Goal: Task Accomplishment & Management: Use online tool/utility

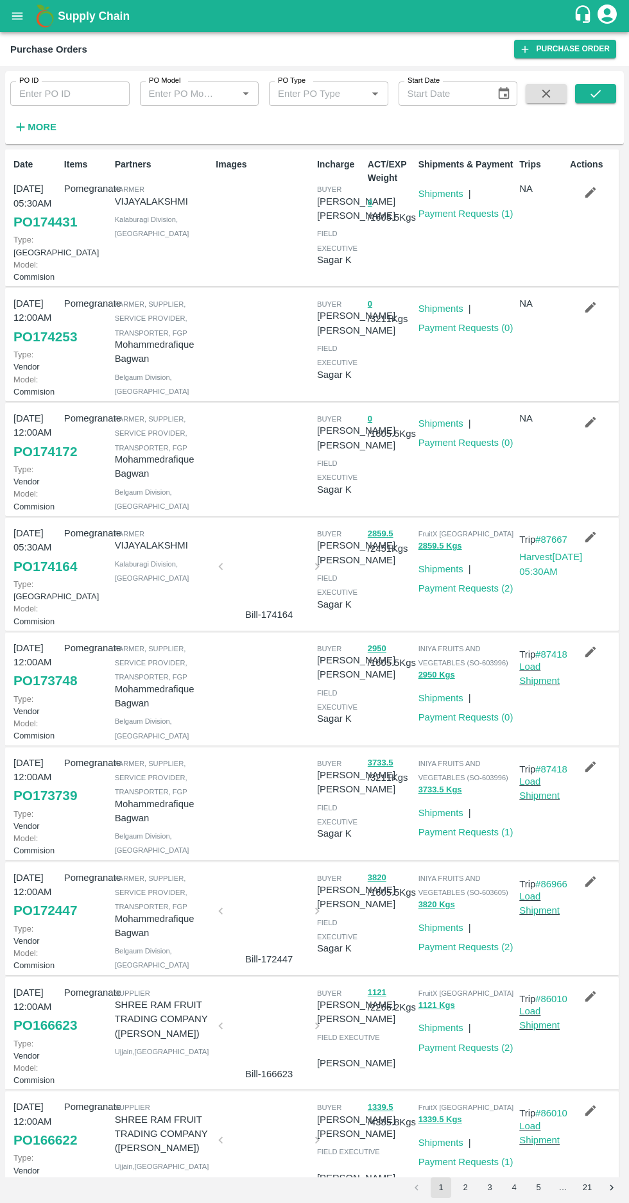
click at [44, 136] on button "More" at bounding box center [34, 127] width 49 height 22
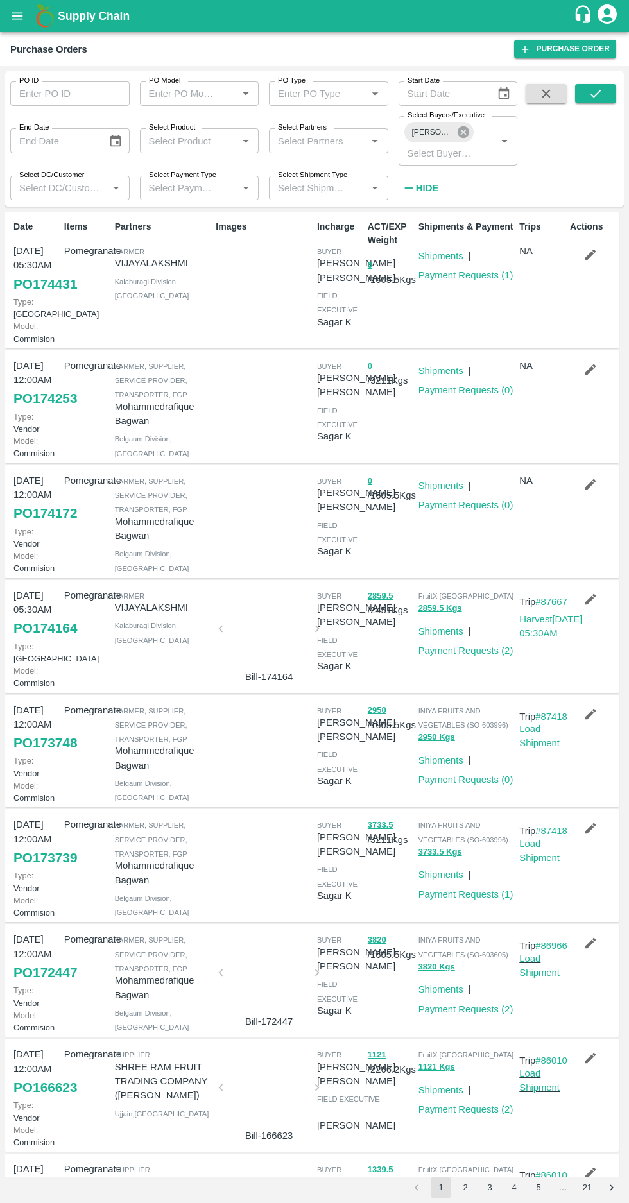
click at [465, 126] on icon at bounding box center [463, 132] width 14 height 14
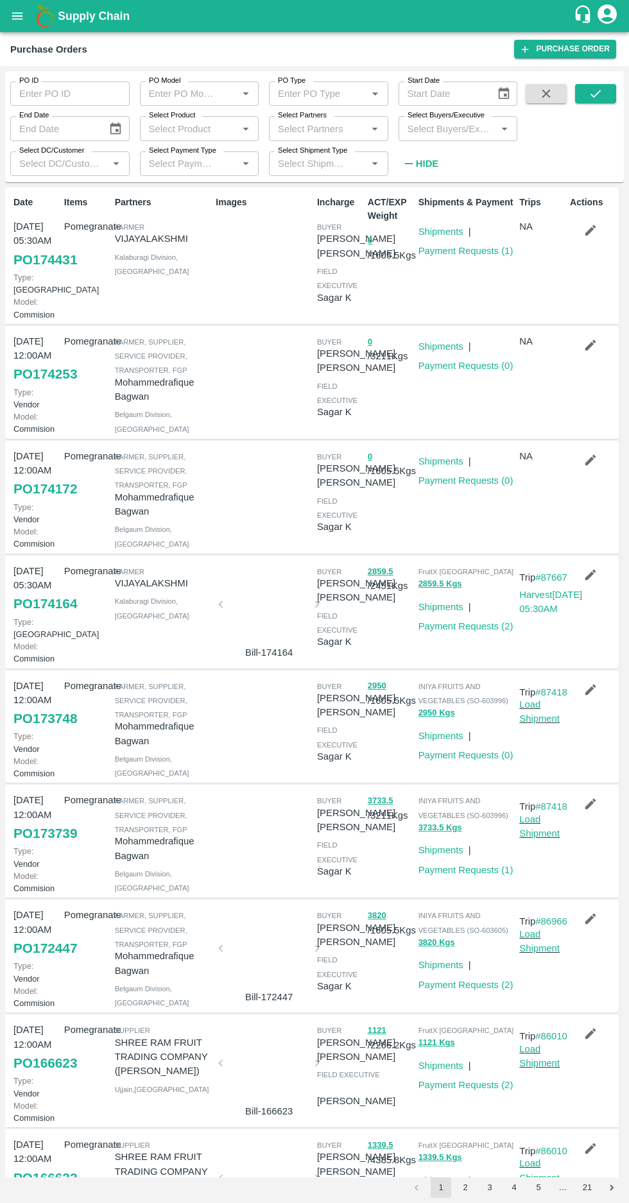
click at [446, 123] on input "Select Buyers/Executive" at bounding box center [447, 128] width 90 height 17
type input "hars"
click at [418, 222] on input "checkbox" at bounding box center [426, 222] width 26 height 26
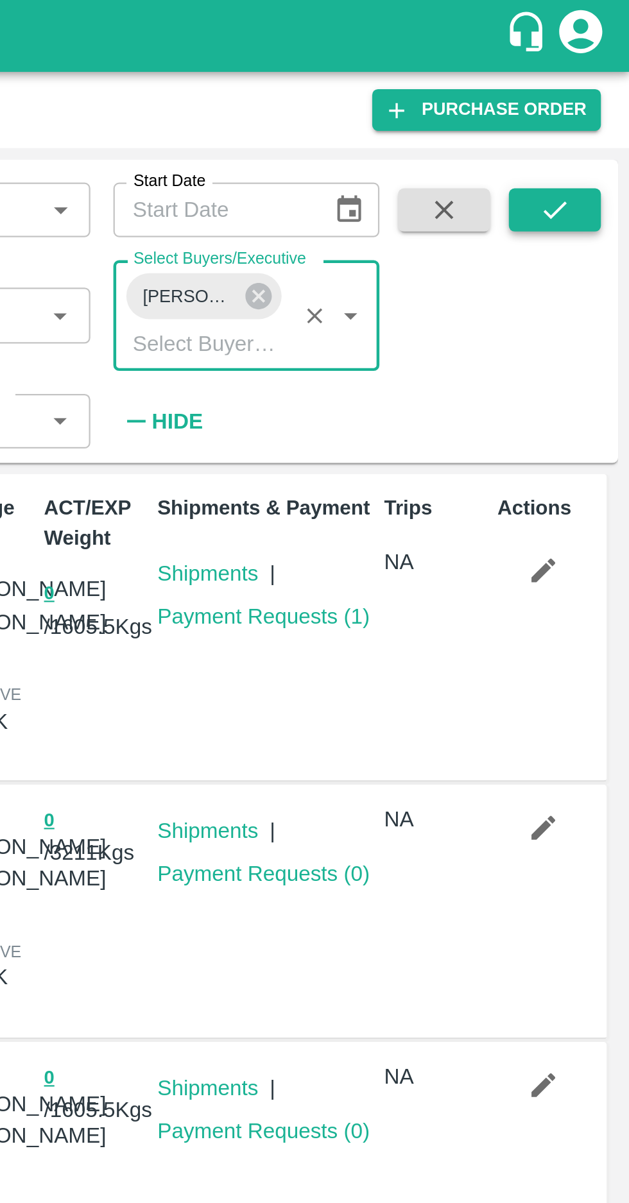
click at [594, 99] on icon "submit" at bounding box center [595, 94] width 14 height 14
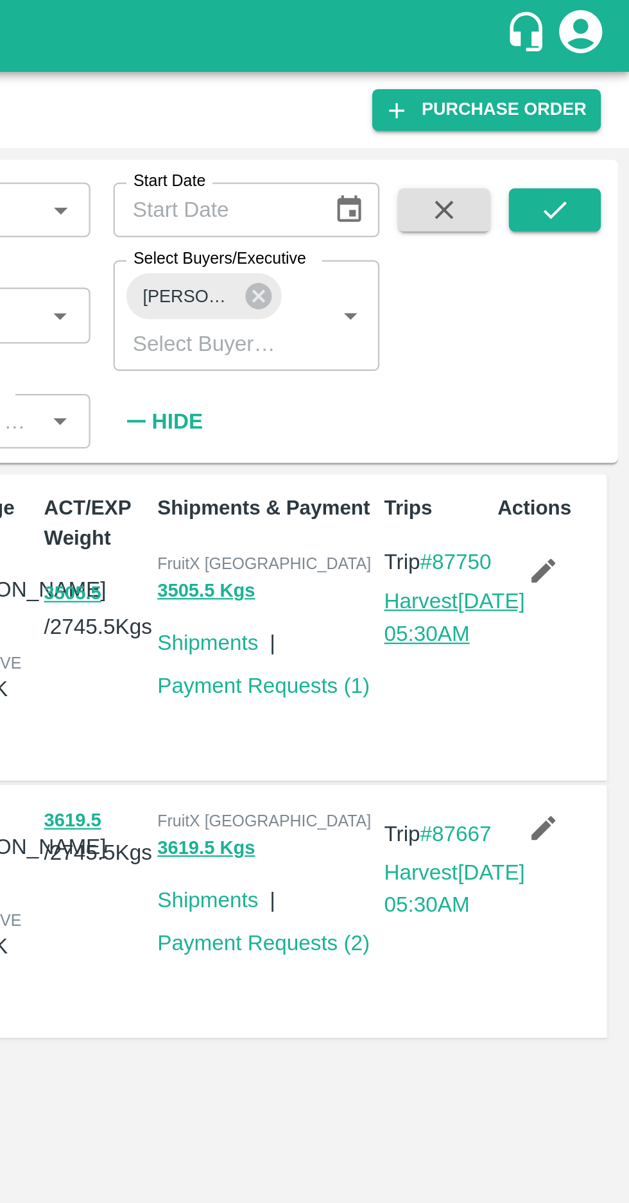
click at [541, 285] on link "Harvest 08 Sep, 05:30AM" at bounding box center [550, 275] width 63 height 24
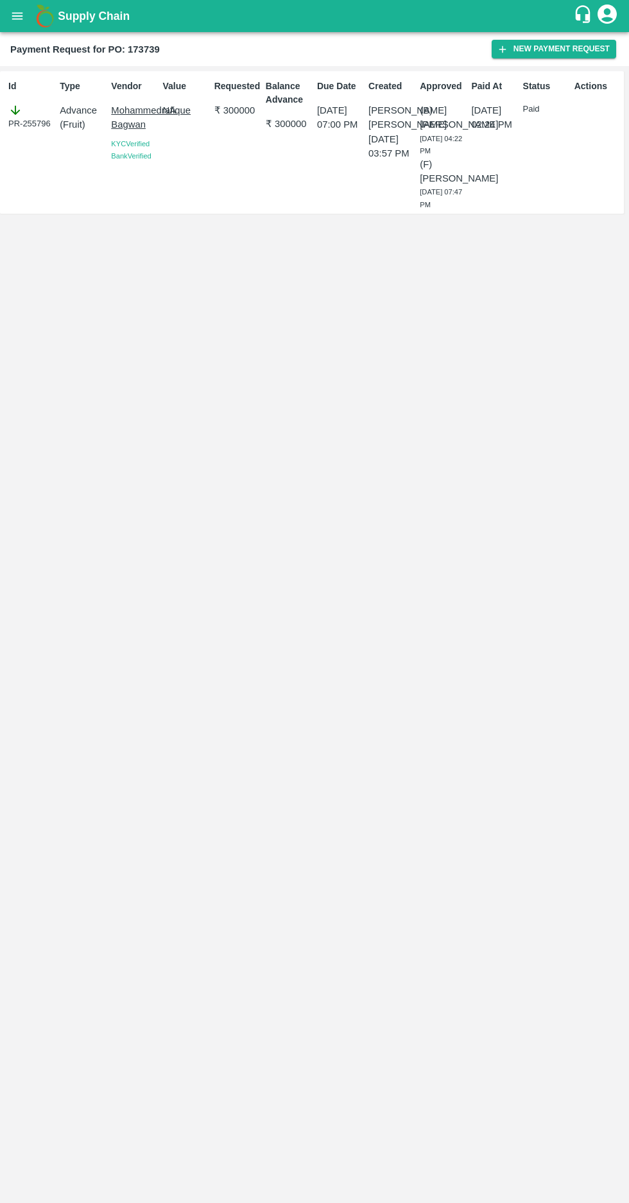
click at [17, 16] on icon "open drawer" at bounding box center [17, 15] width 11 height 7
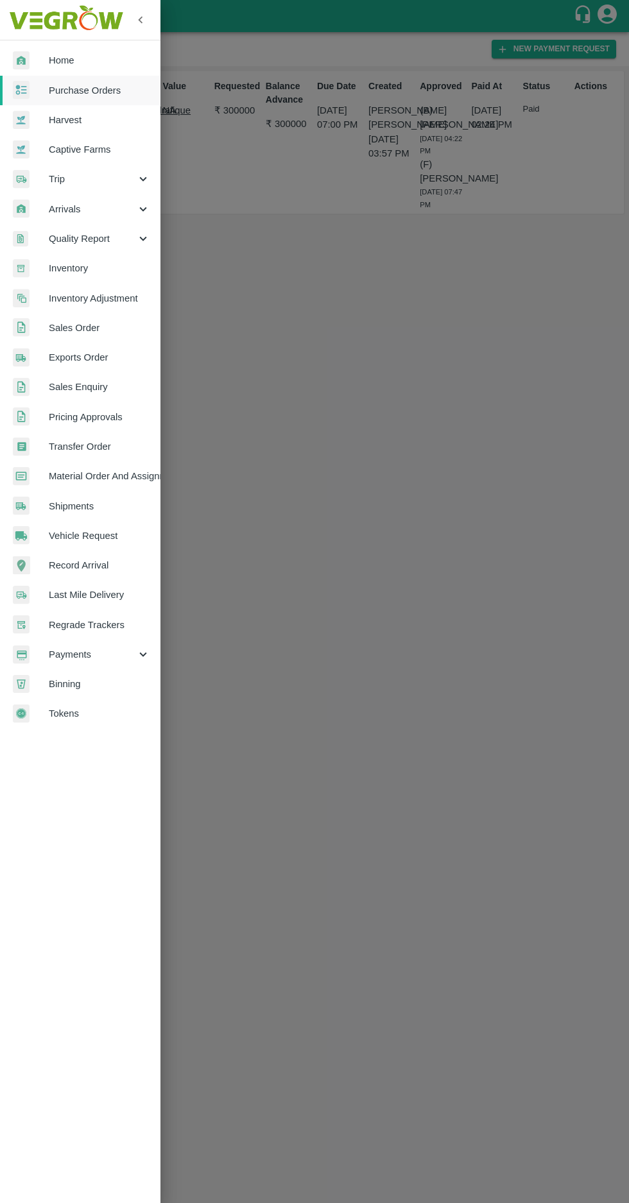
click at [116, 477] on span "Material Order And Assignment" at bounding box center [99, 476] width 101 height 14
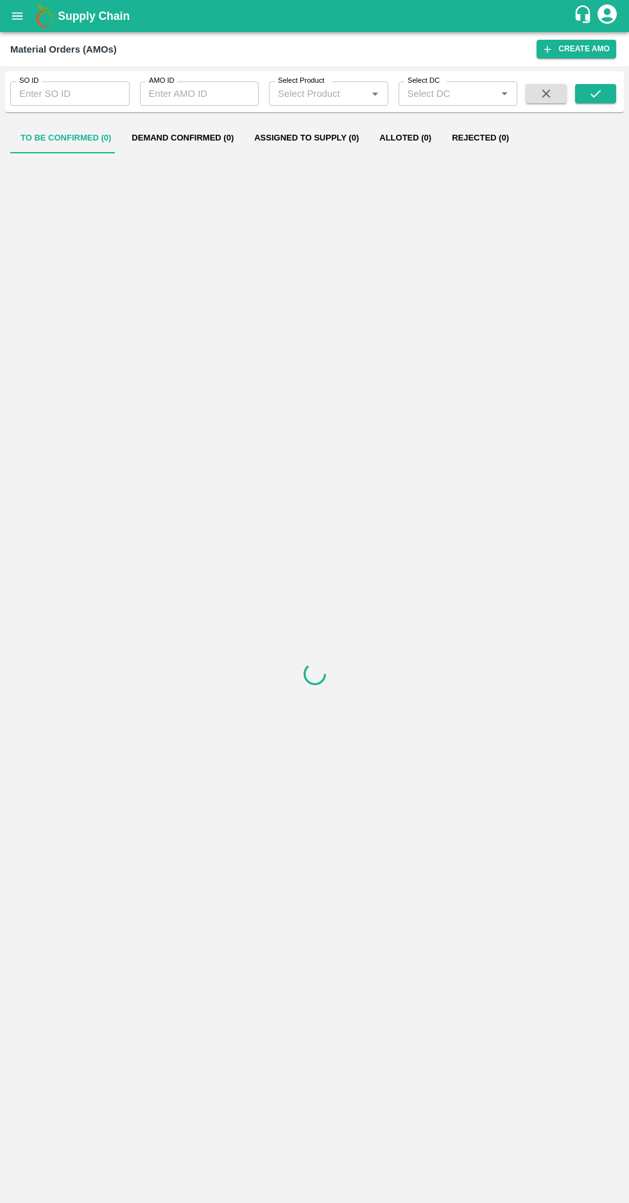
click at [207, 96] on input "AMO ID" at bounding box center [199, 93] width 119 height 24
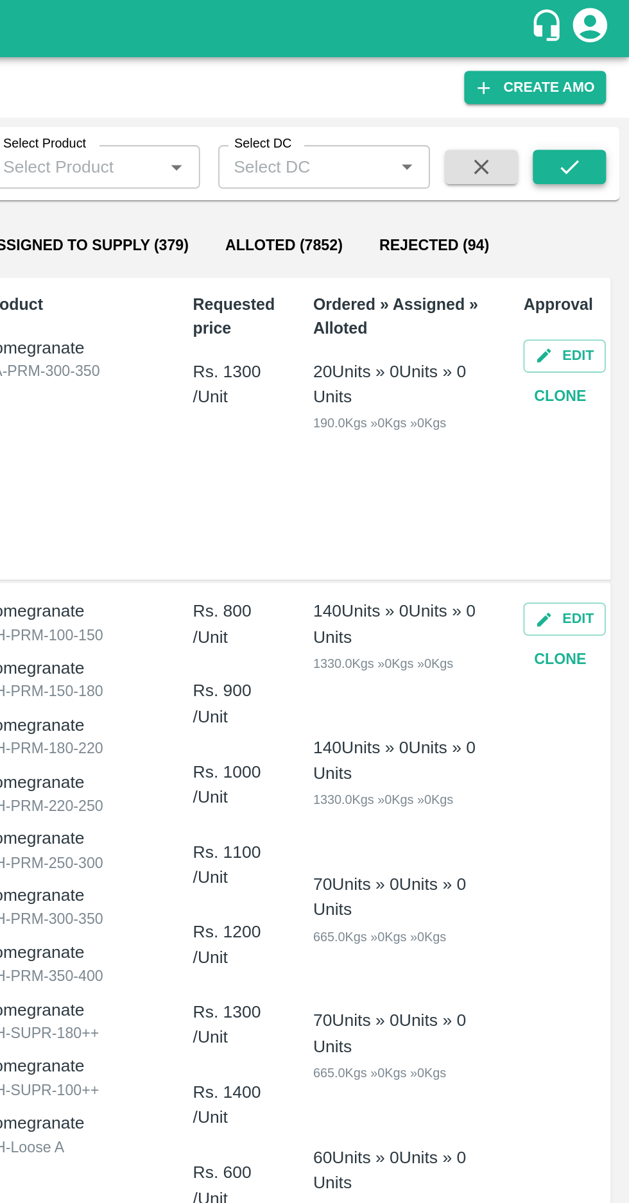
type input "324379"
click at [590, 96] on icon "submit" at bounding box center [595, 94] width 14 height 14
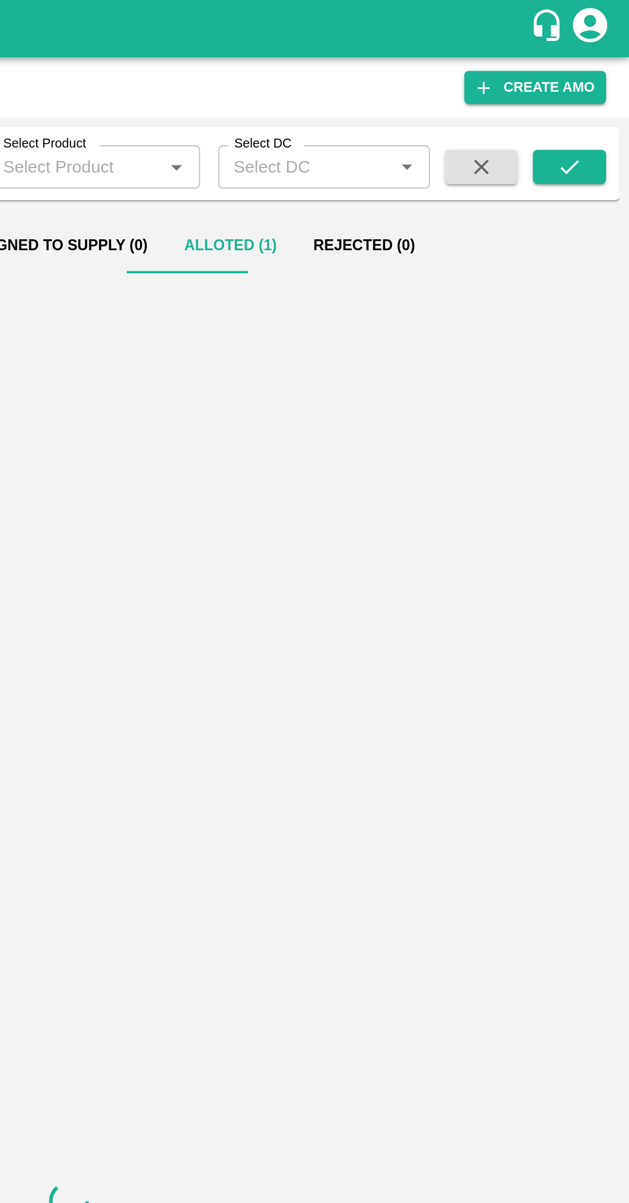
click at [375, 142] on button "Alloted (1)" at bounding box center [405, 138] width 72 height 31
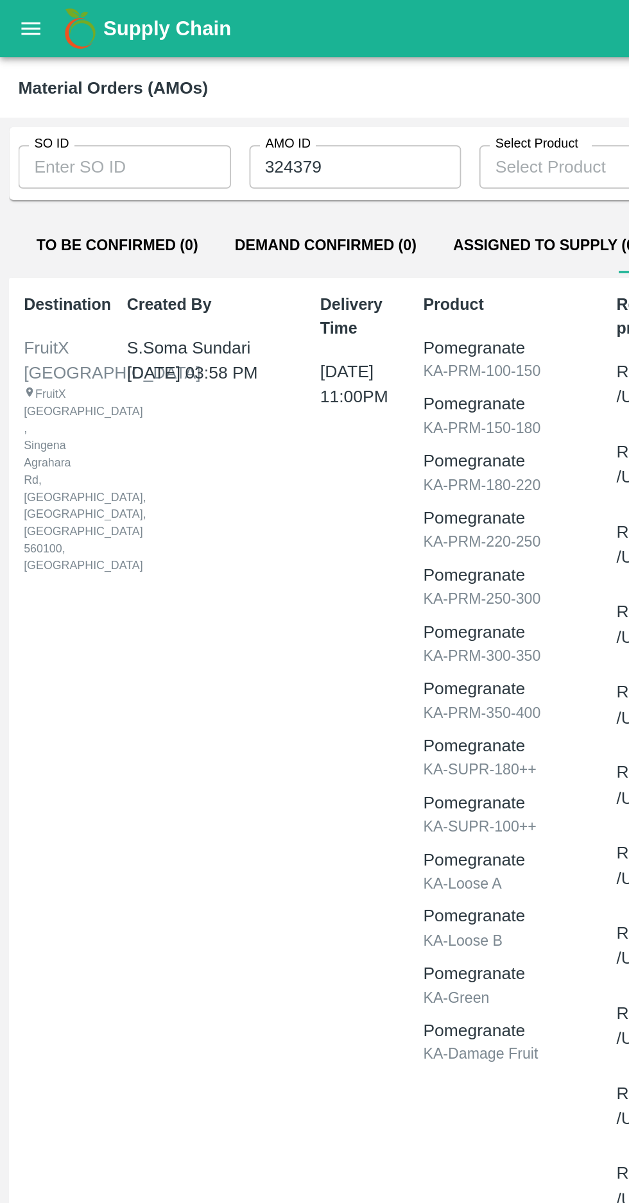
scroll to position [0, 3]
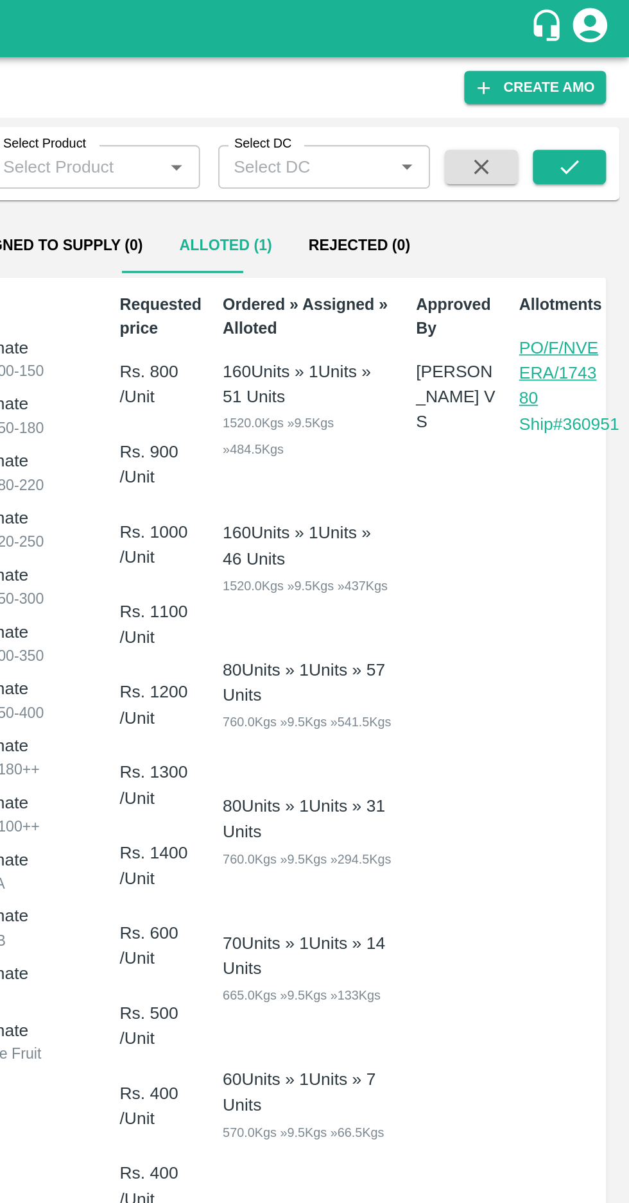
click at [584, 203] on p "PO/F/NVEERA/174380" at bounding box center [590, 209] width 46 height 43
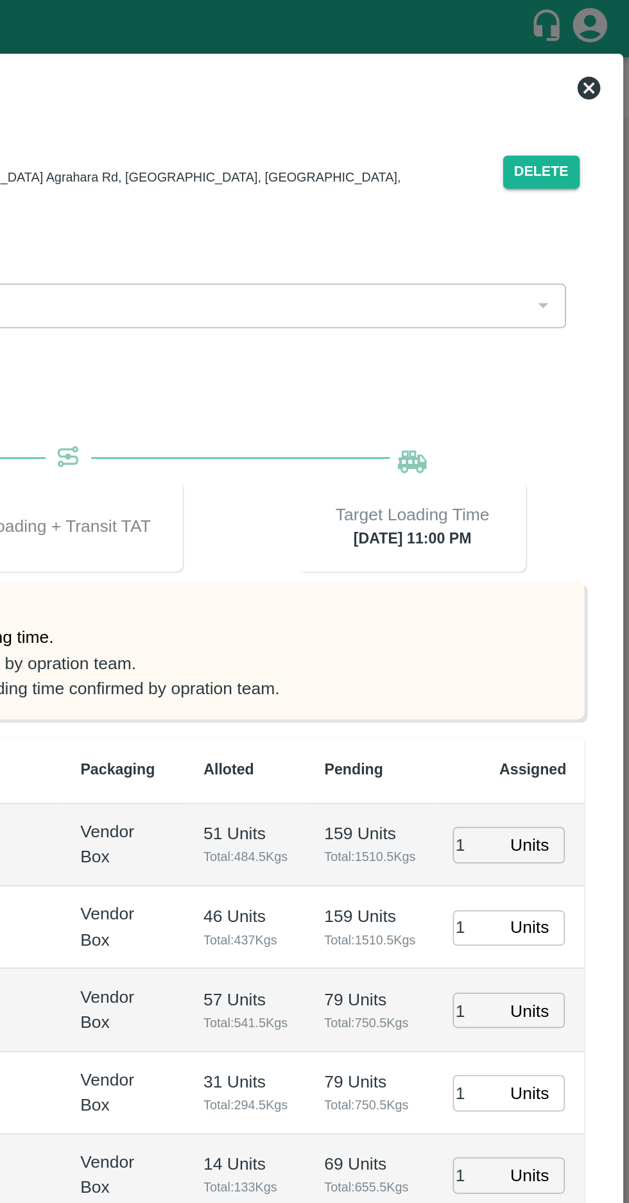
type input "12/09/2025 11:00 PM"
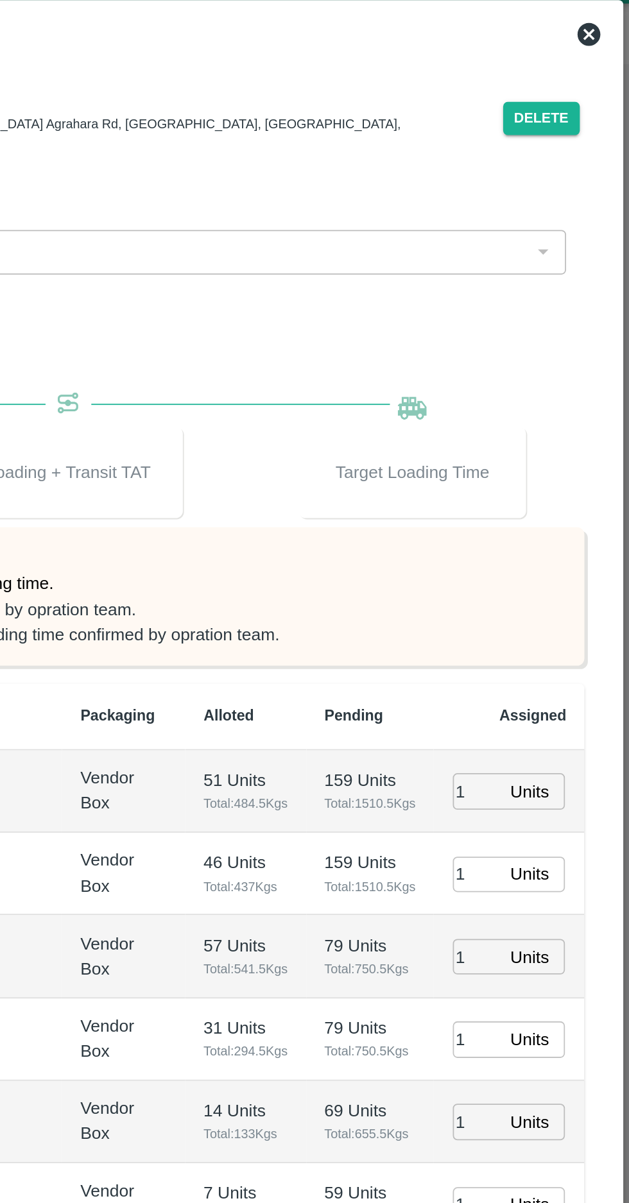
type input "12/09/2025 05:26 AM"
click at [600, 49] on icon at bounding box center [606, 49] width 13 height 13
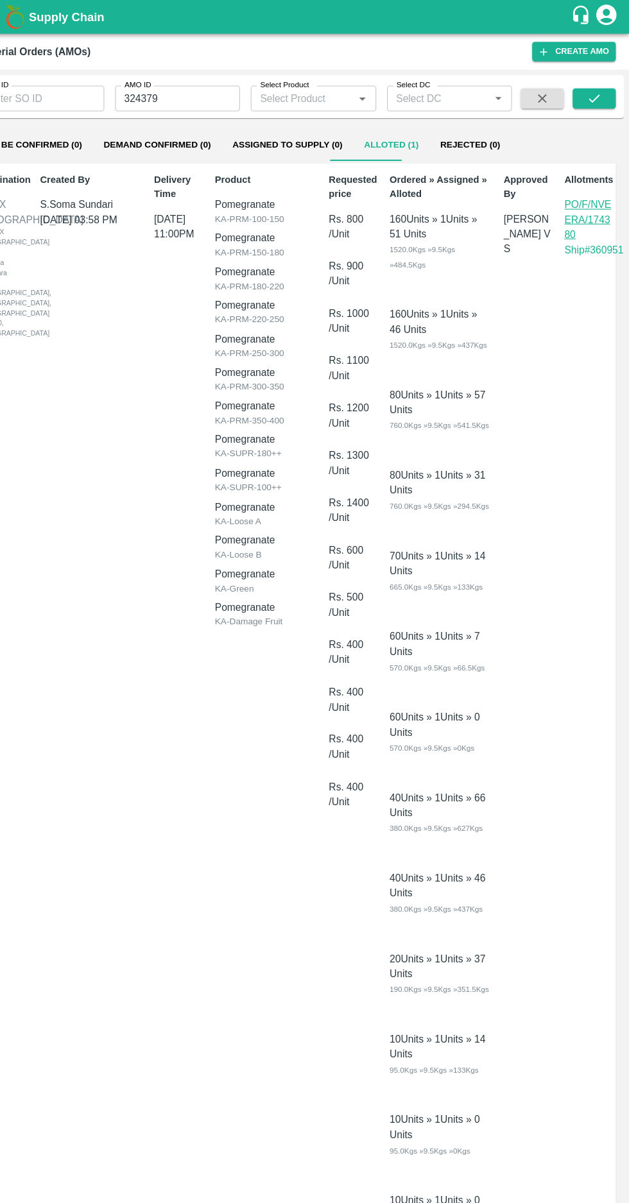
scroll to position [0, 0]
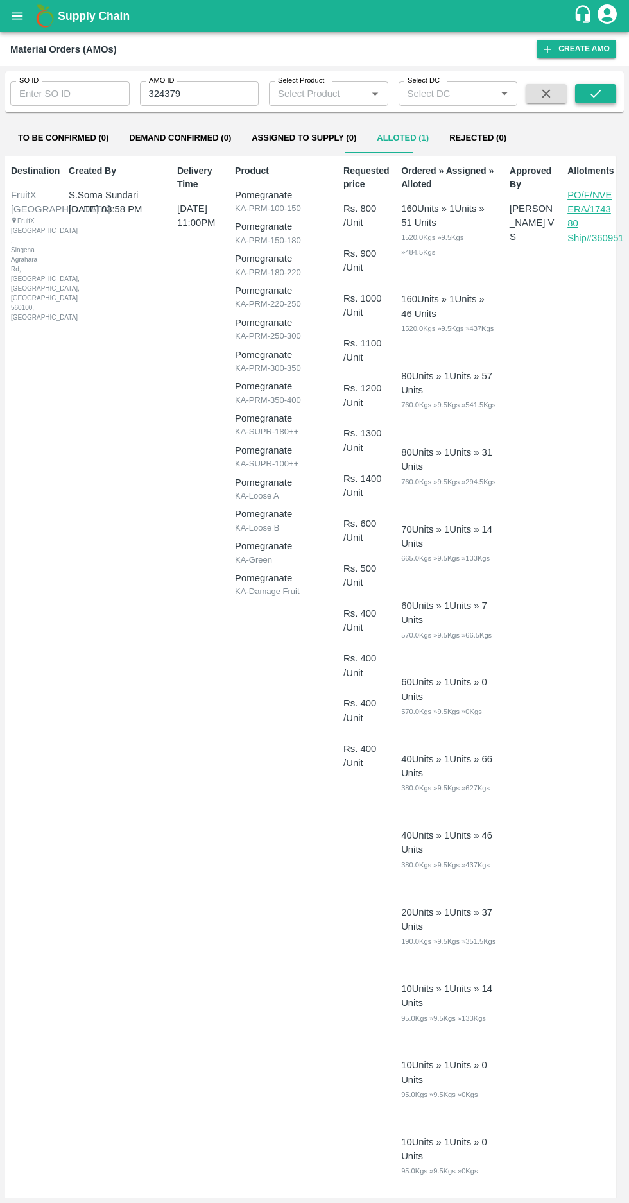
click at [579, 96] on button "submit" at bounding box center [595, 93] width 41 height 19
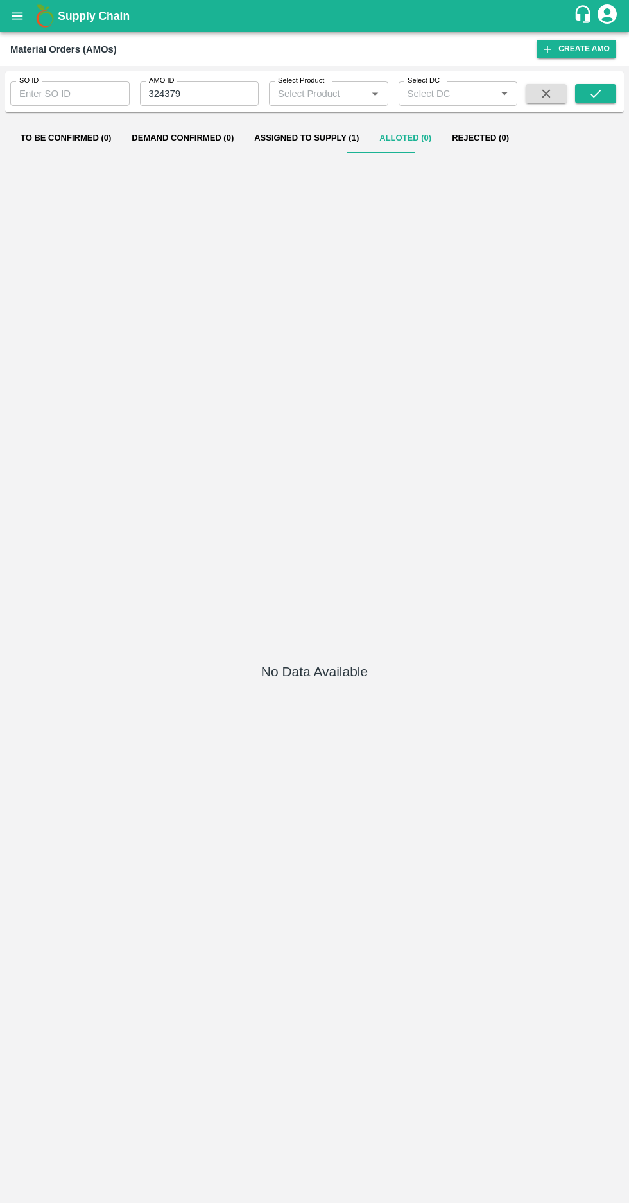
click at [303, 142] on button "Assigned to Supply (1)" at bounding box center [306, 138] width 125 height 31
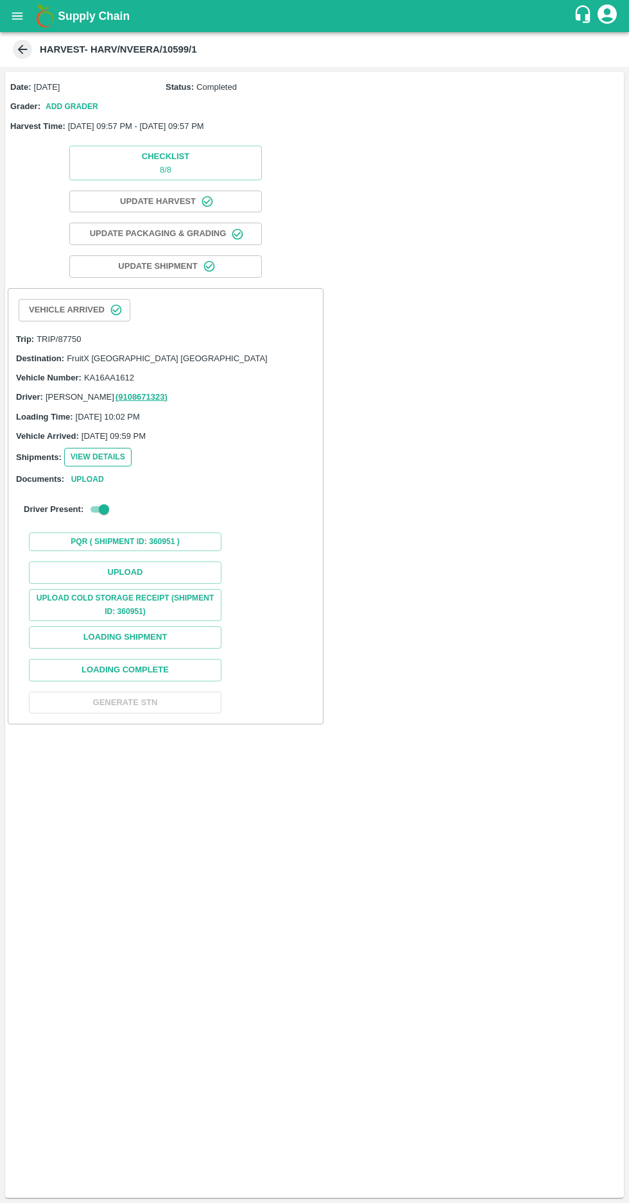
click at [83, 455] on button "View Details" at bounding box center [97, 457] width 67 height 19
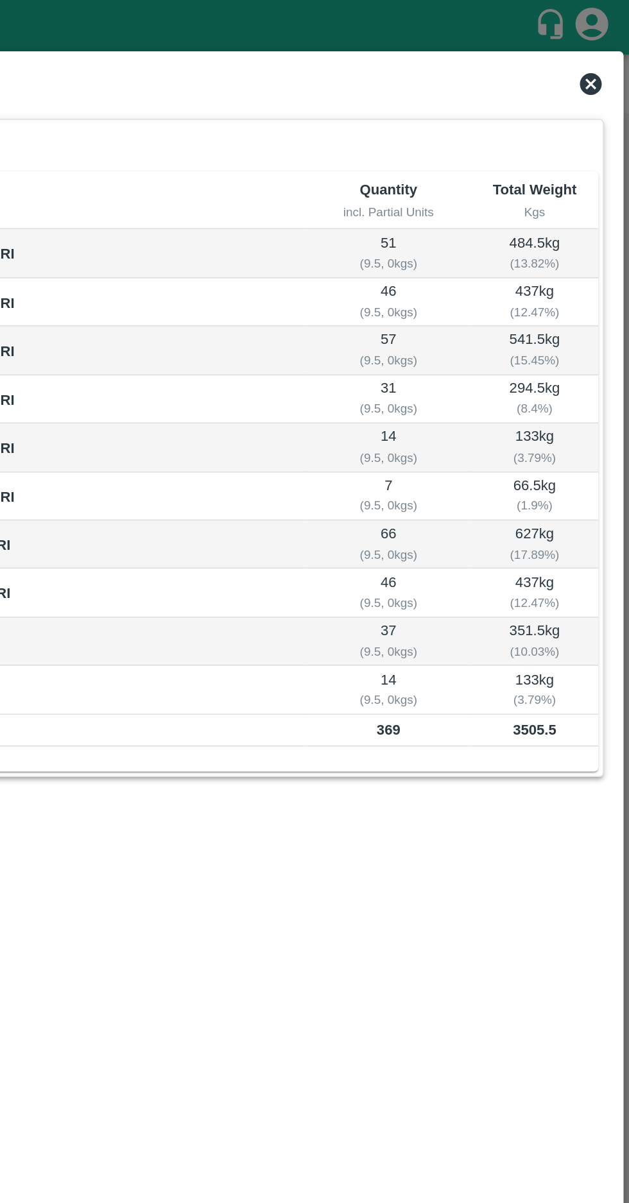
click at [600, 47] on icon at bounding box center [606, 49] width 15 height 15
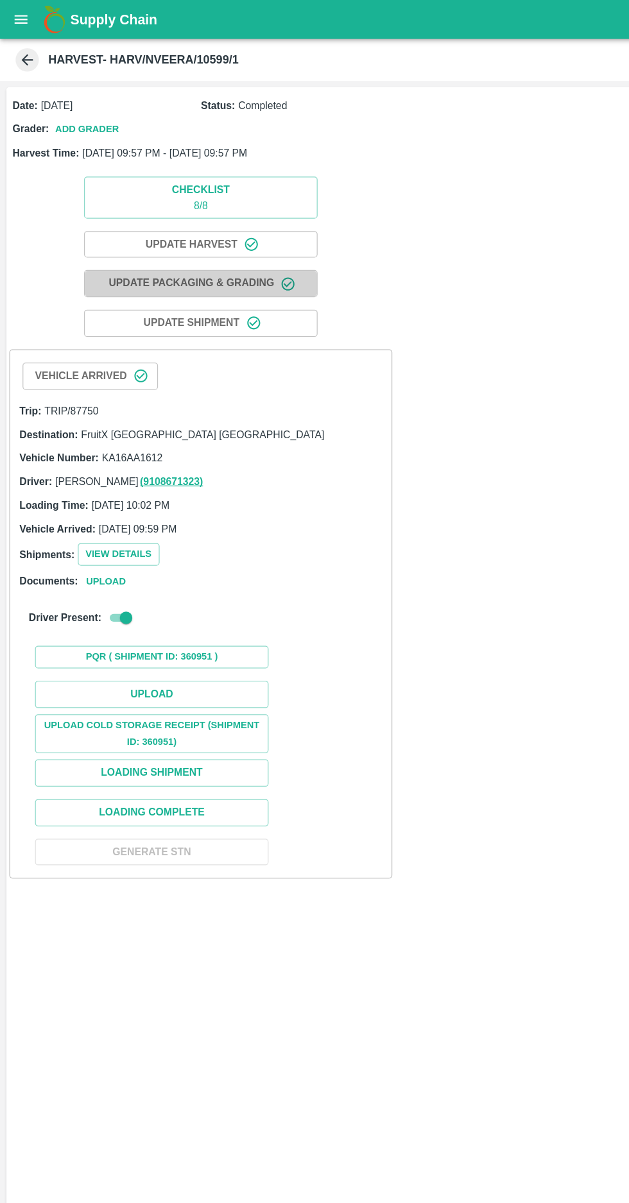
click at [17, 51] on icon at bounding box center [22, 49] width 14 height 14
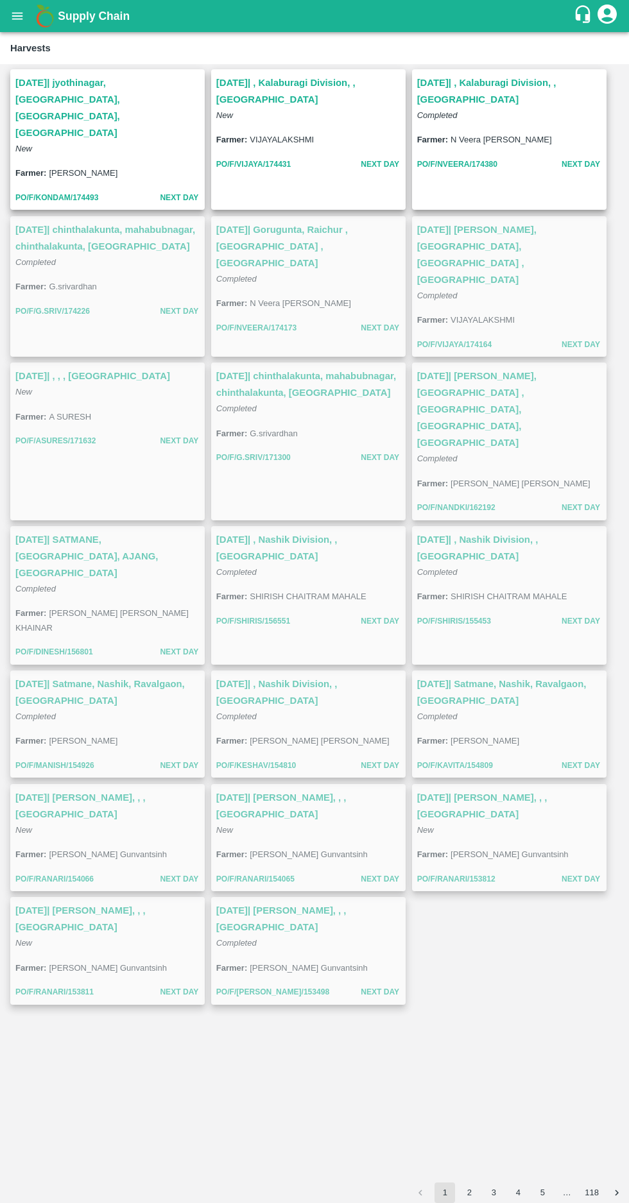
click at [11, 12] on icon "open drawer" at bounding box center [17, 16] width 14 height 14
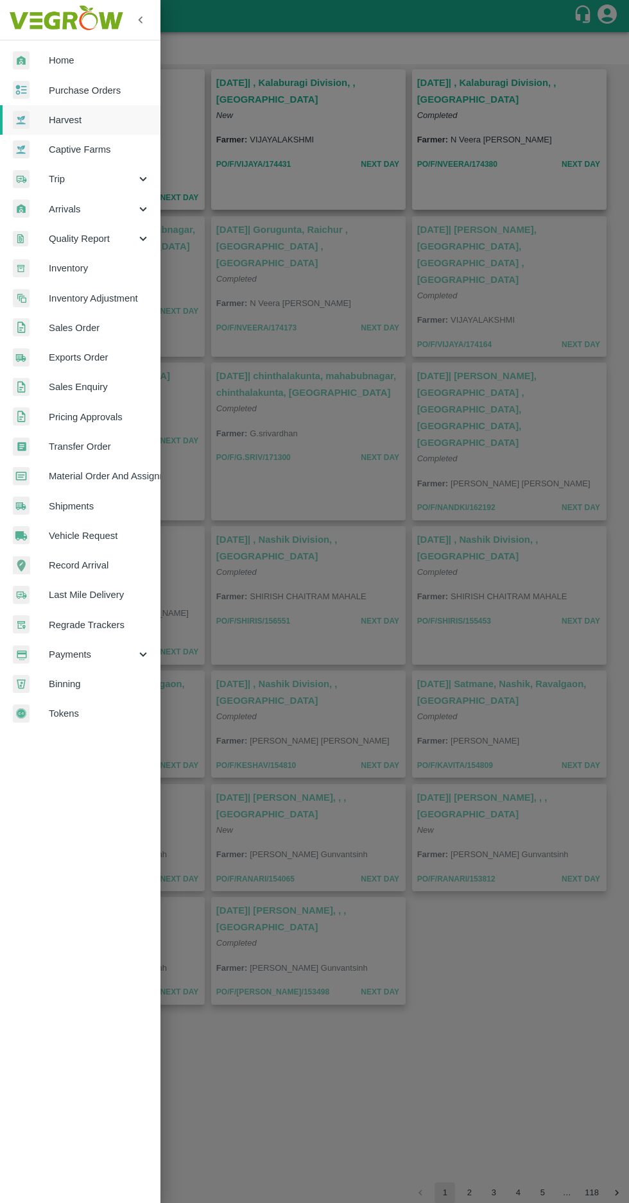
click at [79, 90] on span "Purchase Orders" at bounding box center [99, 90] width 101 height 14
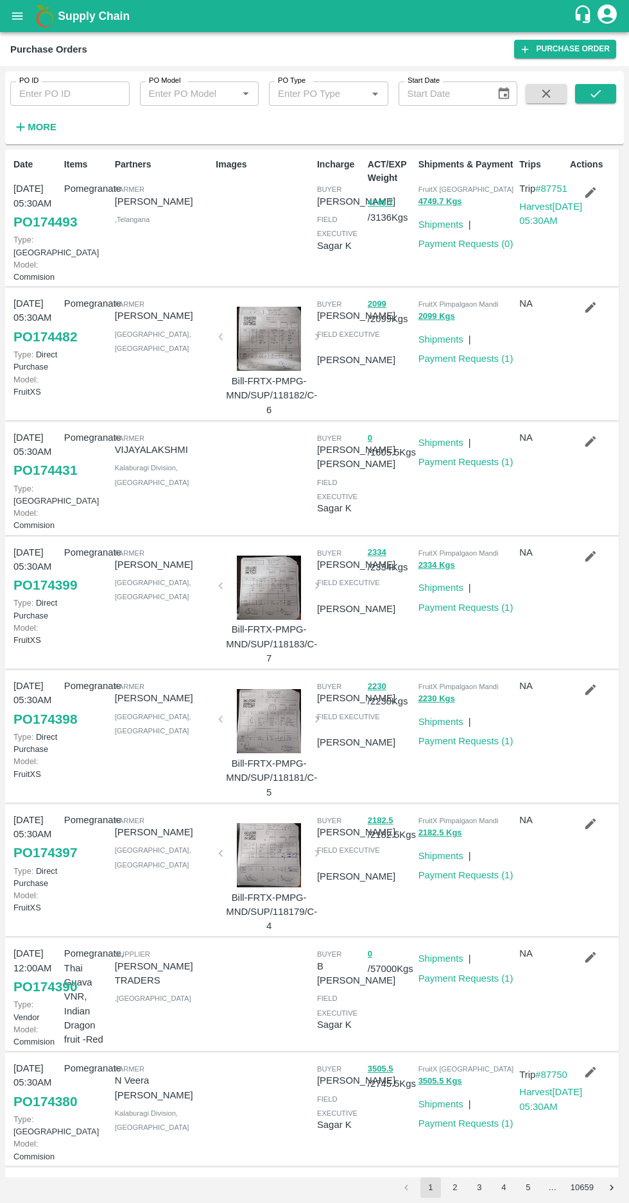
click at [22, 122] on icon "button" at bounding box center [20, 127] width 14 height 14
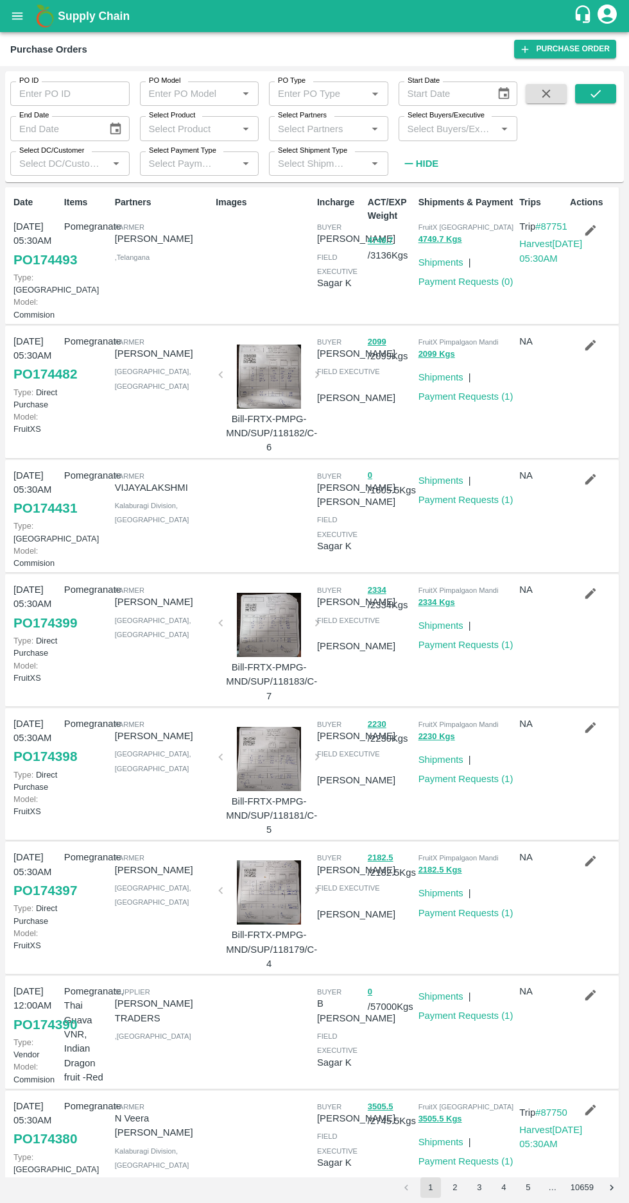
click at [443, 128] on input "Select Buyers/Executive" at bounding box center [447, 128] width 90 height 17
click at [435, 117] on label "Select Buyers/Executive" at bounding box center [445, 115] width 77 height 10
click at [435, 120] on input "Select Buyers/Executive" at bounding box center [447, 128] width 90 height 17
type input "a"
type input "harsh"
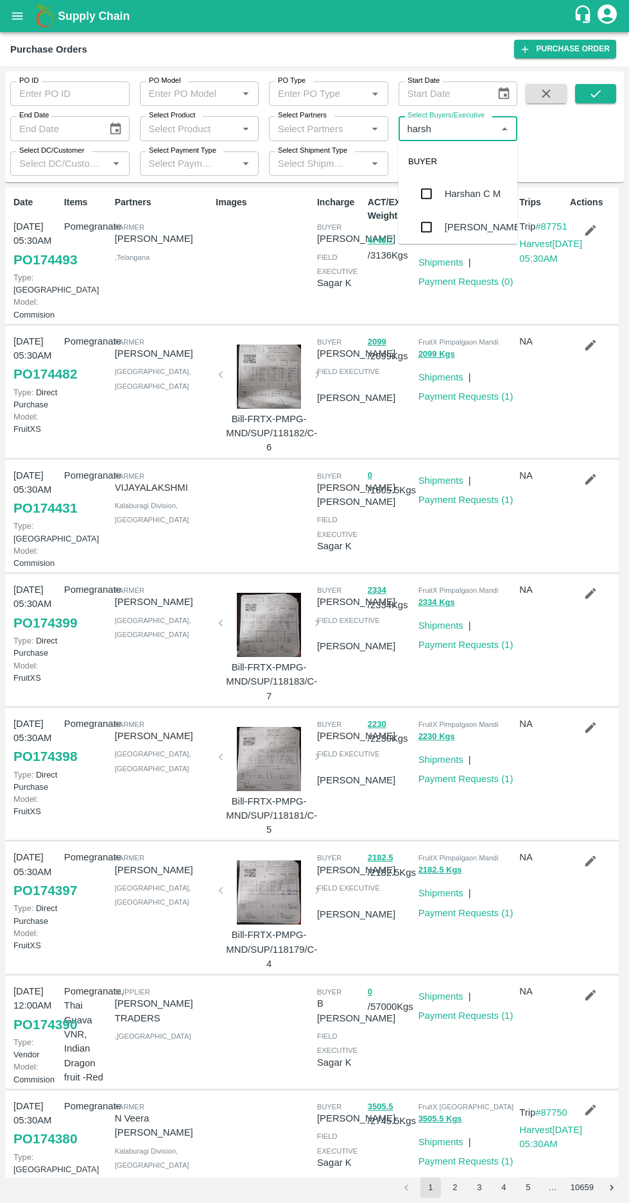
click at [432, 248] on input "checkbox" at bounding box center [426, 261] width 26 height 26
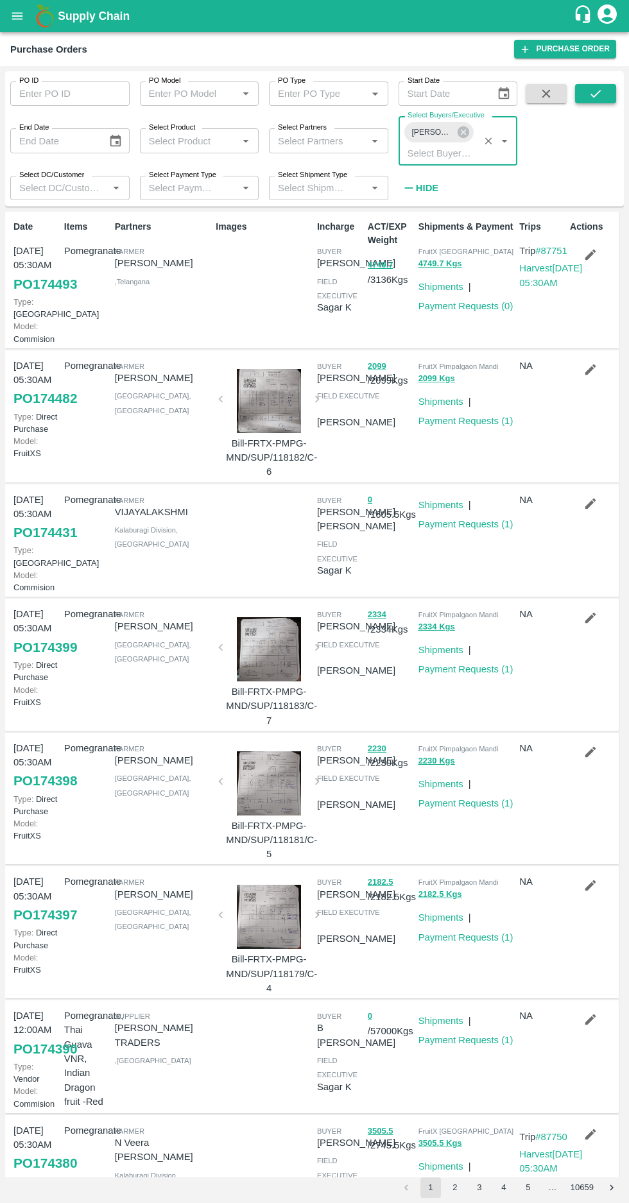
click at [599, 92] on icon "submit" at bounding box center [595, 94] width 10 height 8
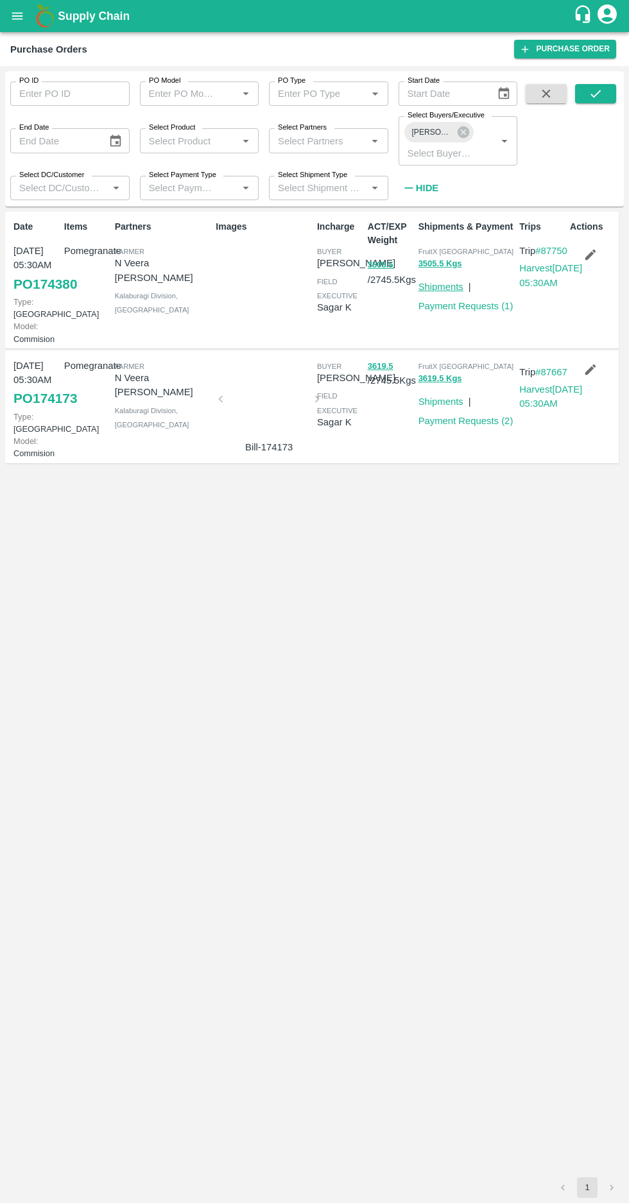
click at [441, 287] on link "Shipments" at bounding box center [440, 287] width 45 height 10
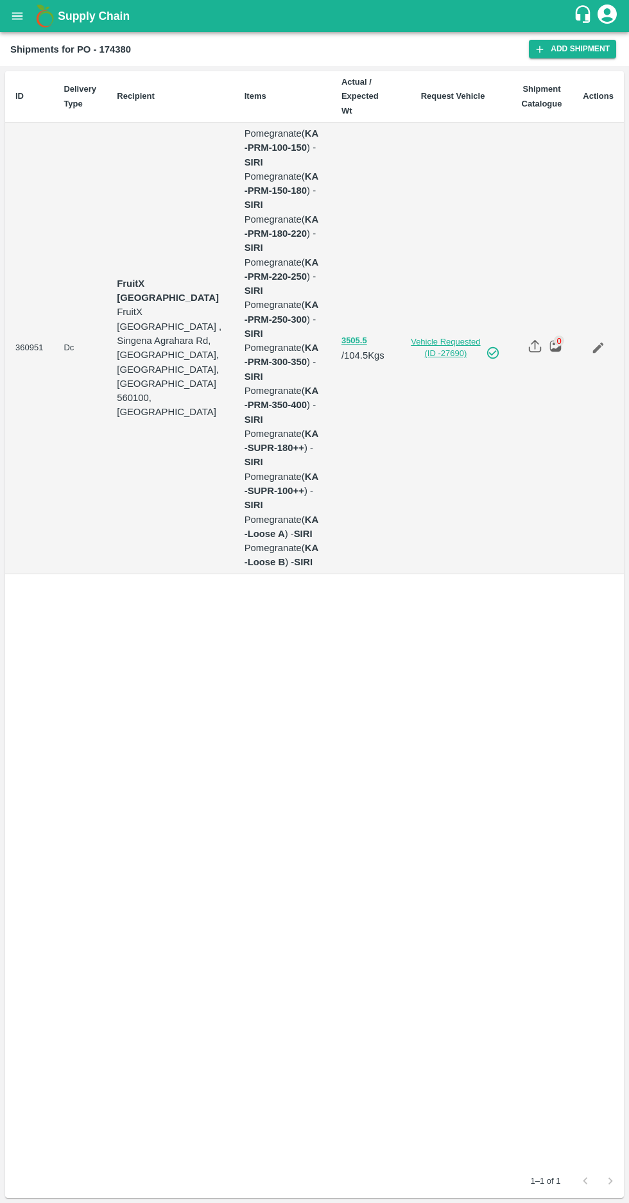
click at [454, 336] on link "Vehicle Requested (ID -27690)" at bounding box center [452, 348] width 95 height 24
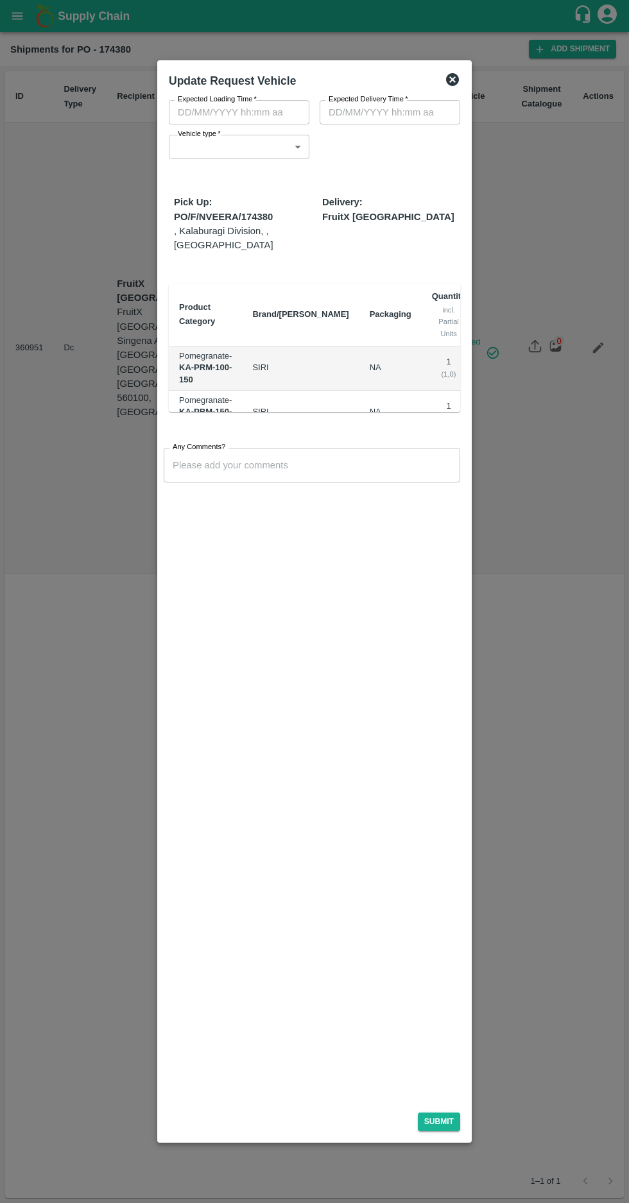
click at [453, 80] on icon at bounding box center [452, 79] width 15 height 15
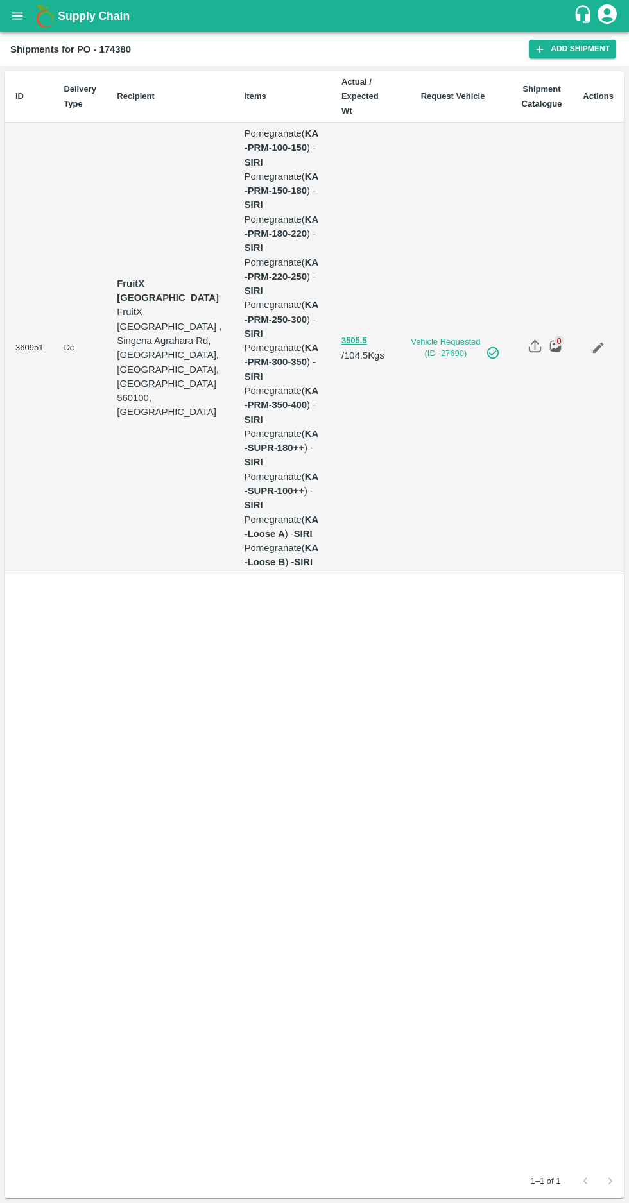
click at [603, 341] on icon "Edit" at bounding box center [598, 348] width 14 height 14
click at [598, 333] on link "Edit" at bounding box center [598, 348] width 30 height 30
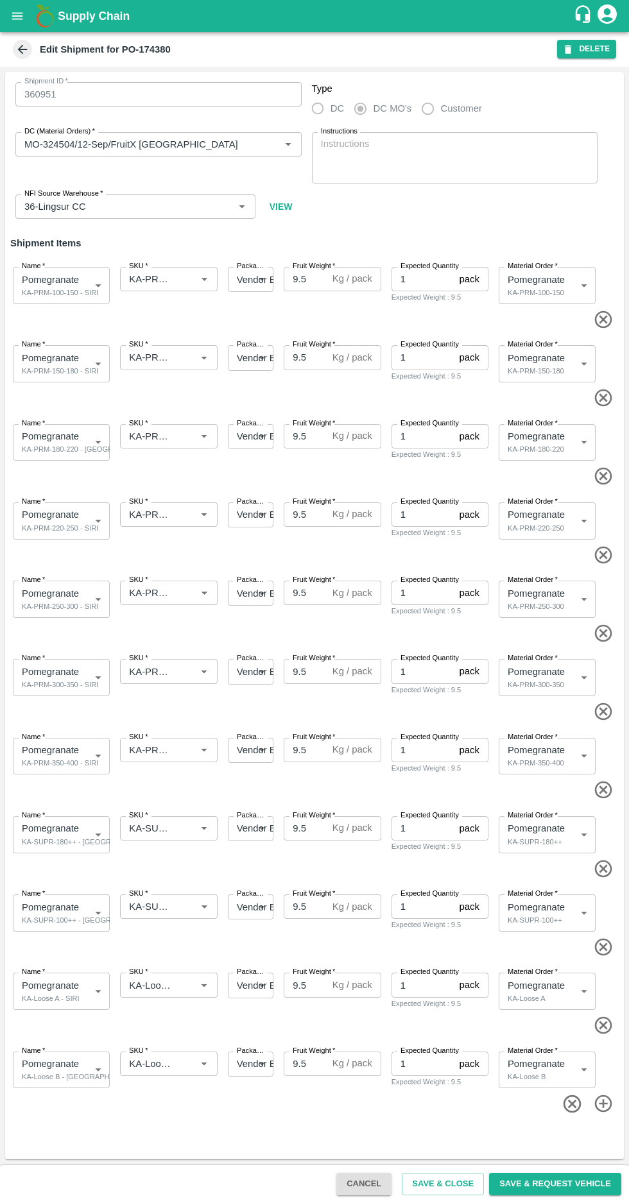
click at [571, 51] on icon "button" at bounding box center [568, 49] width 7 height 9
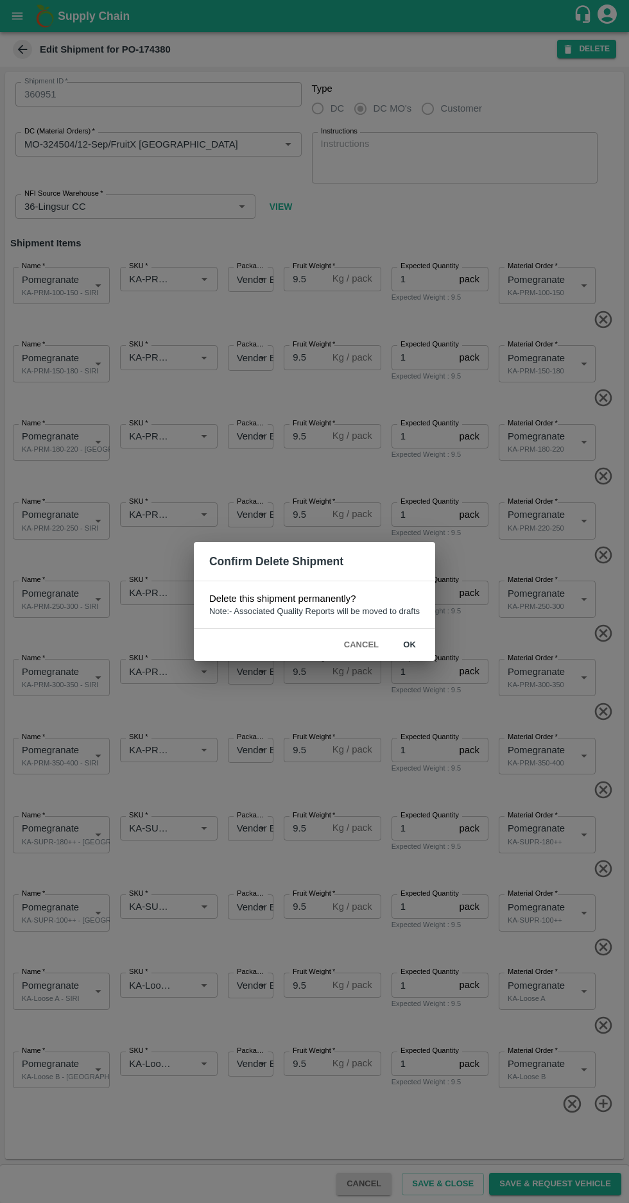
click at [406, 642] on button "ok" at bounding box center [409, 645] width 41 height 22
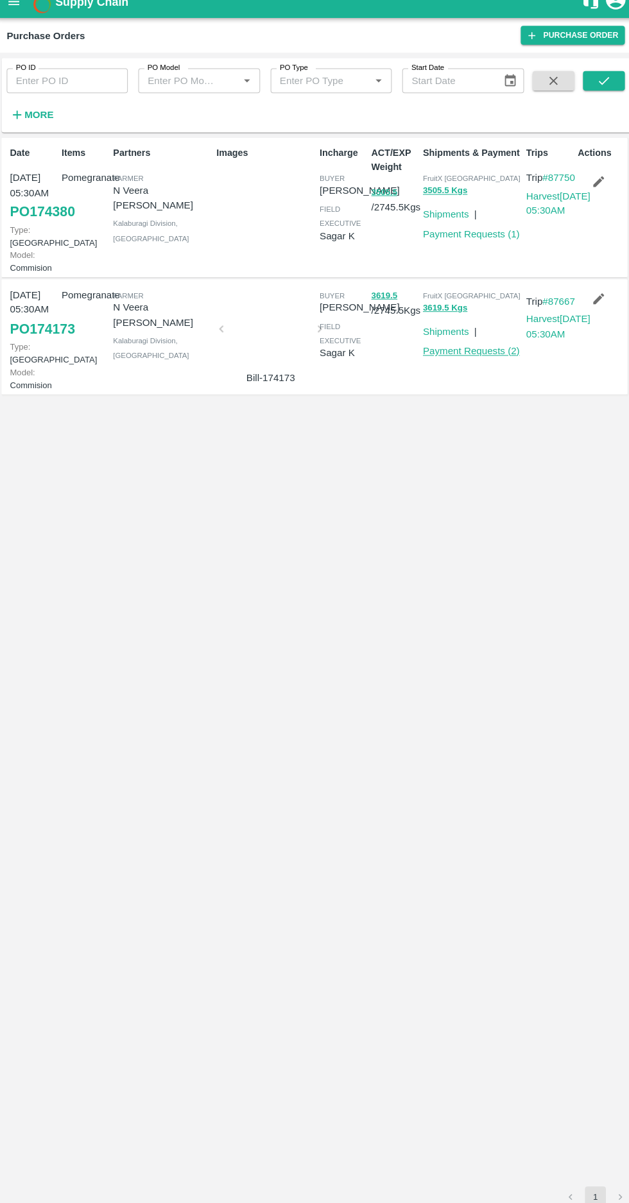
click at [461, 364] on link "Payment Requests ( 2 )" at bounding box center [465, 358] width 95 height 10
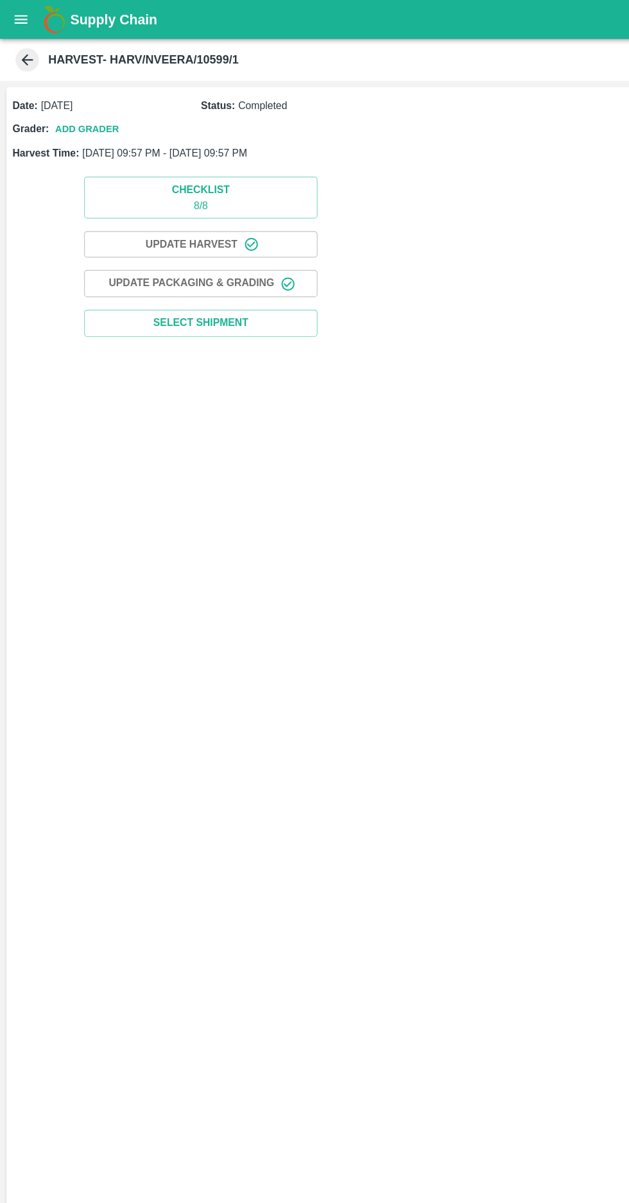
click at [22, 53] on icon at bounding box center [23, 50] width 10 height 10
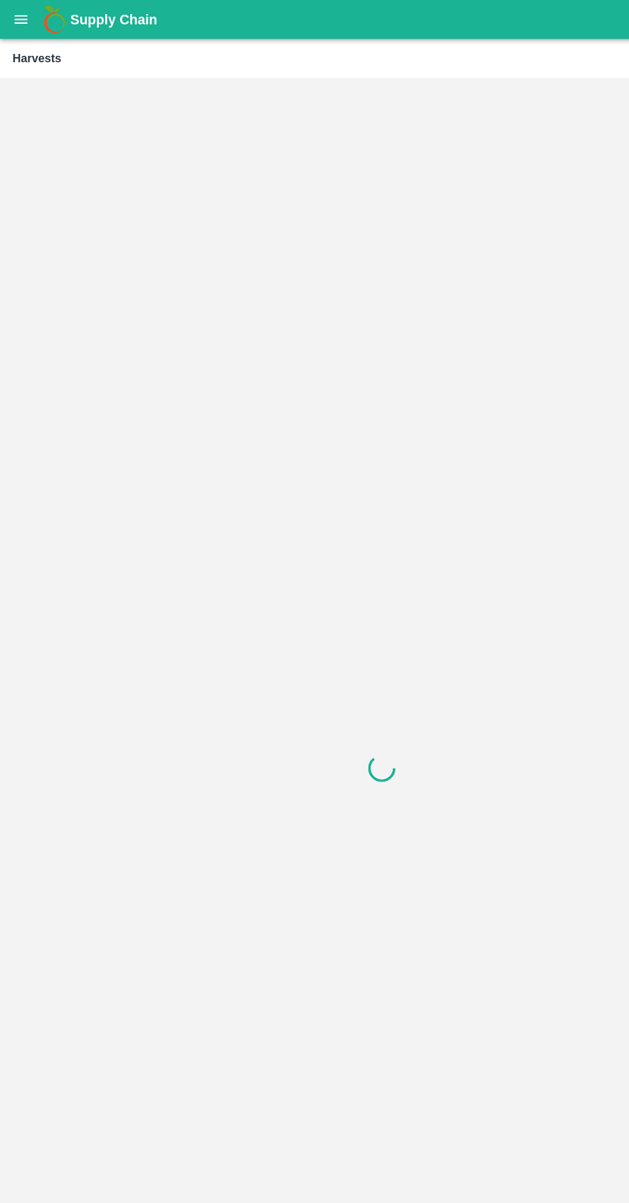
click at [17, 12] on icon "open drawer" at bounding box center [17, 16] width 14 height 14
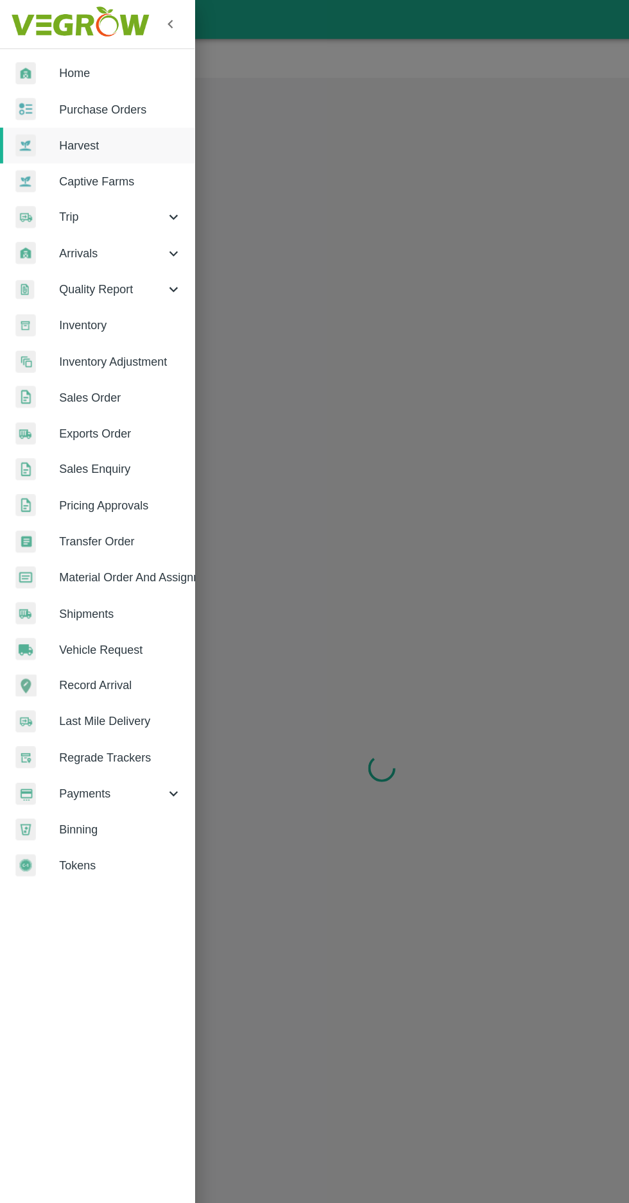
click at [74, 92] on span "Purchase Orders" at bounding box center [99, 90] width 101 height 14
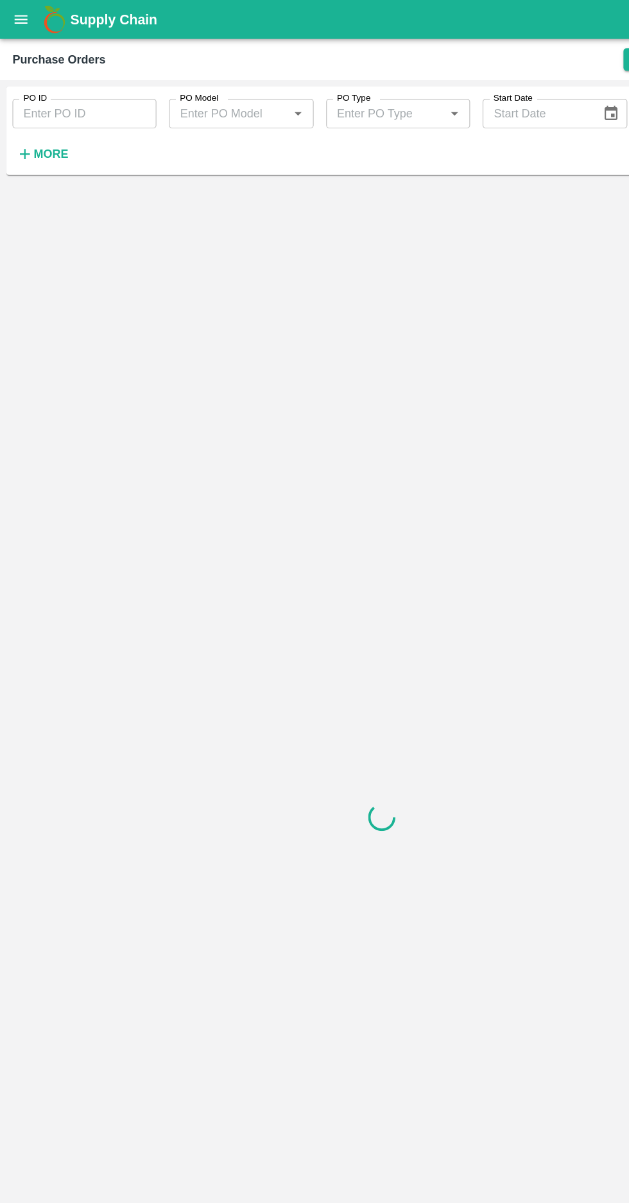
click at [30, 133] on h6 "More" at bounding box center [42, 127] width 29 height 17
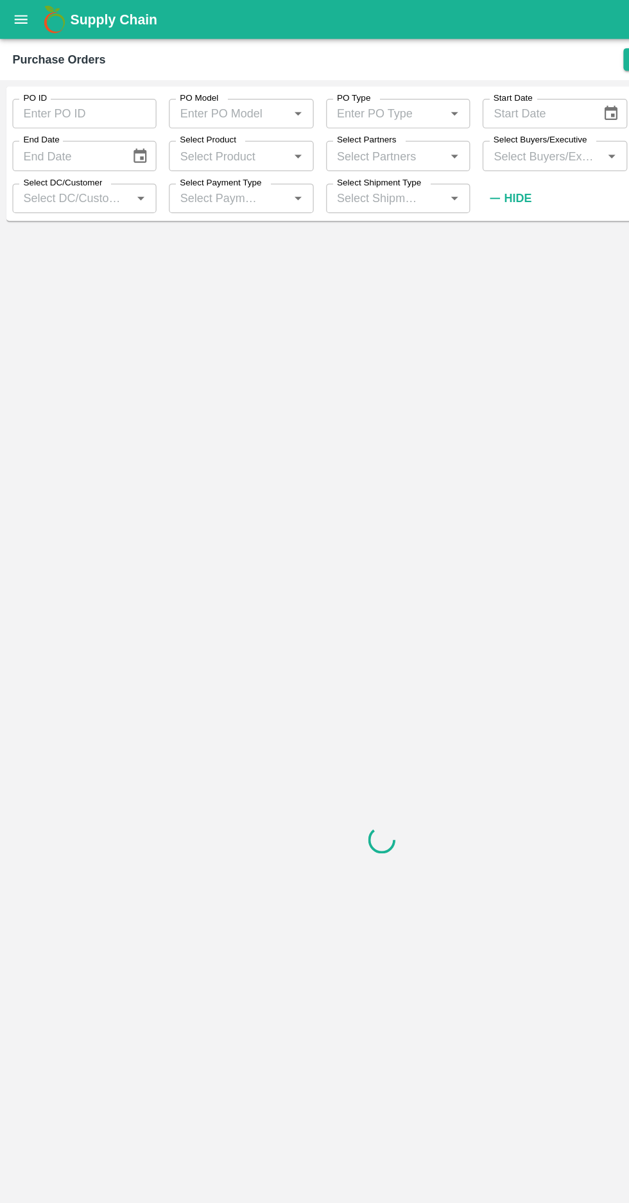
click at [432, 129] on input "Select Buyers/Executive" at bounding box center [447, 128] width 90 height 17
type input "afza"
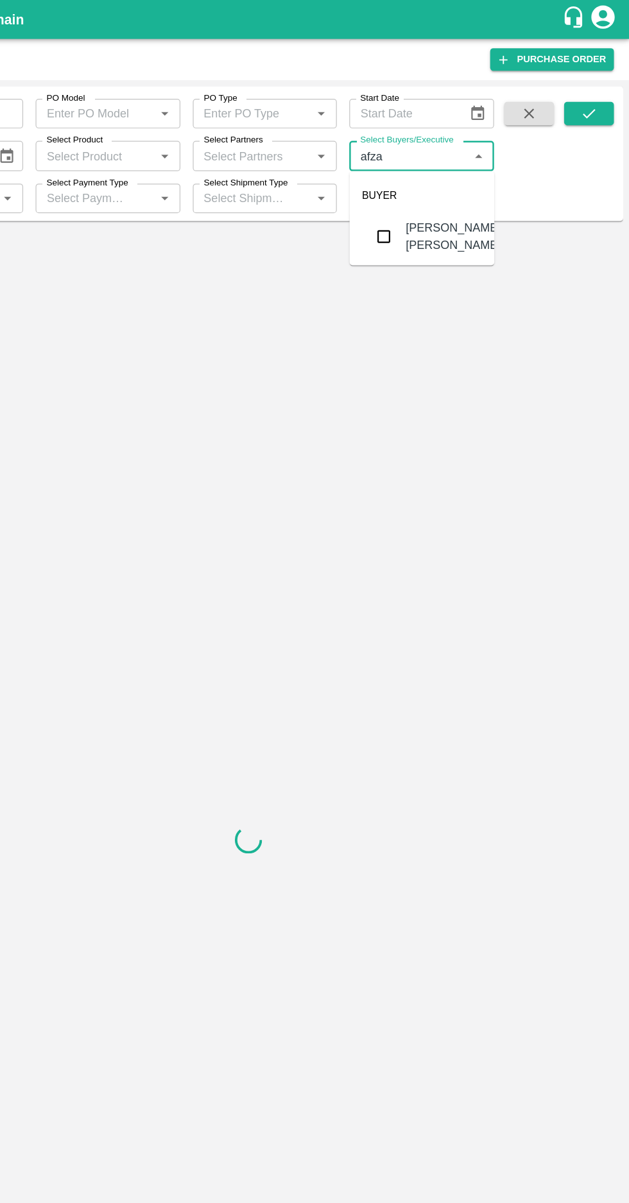
click at [425, 201] on input "checkbox" at bounding box center [426, 195] width 26 height 26
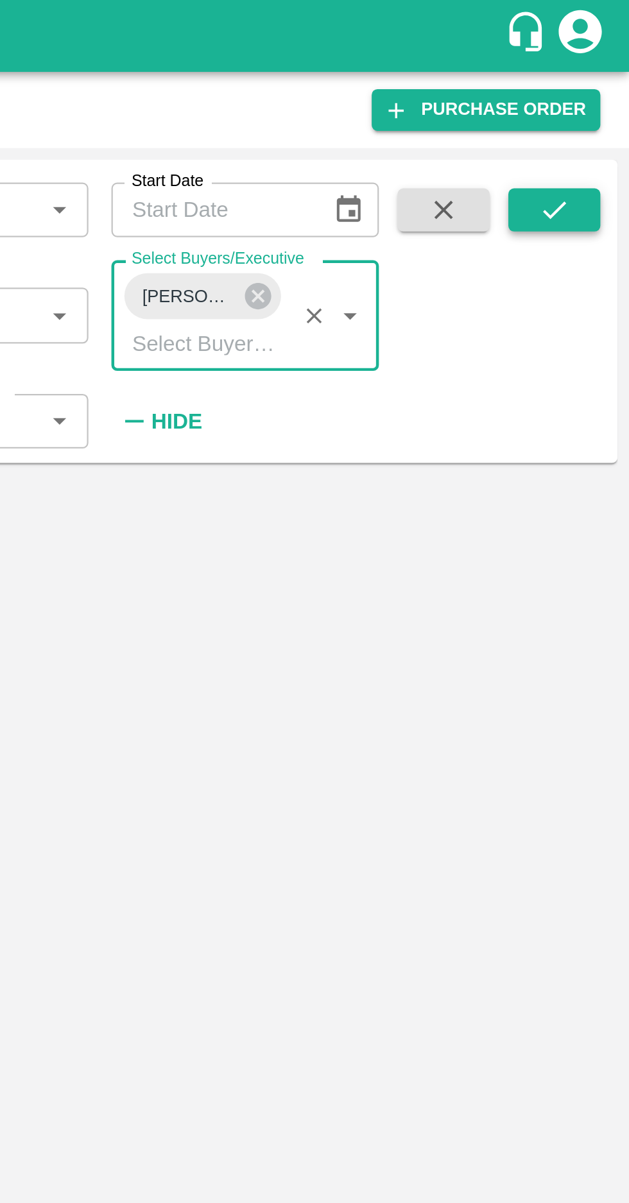
click at [602, 95] on button "submit" at bounding box center [595, 93] width 41 height 19
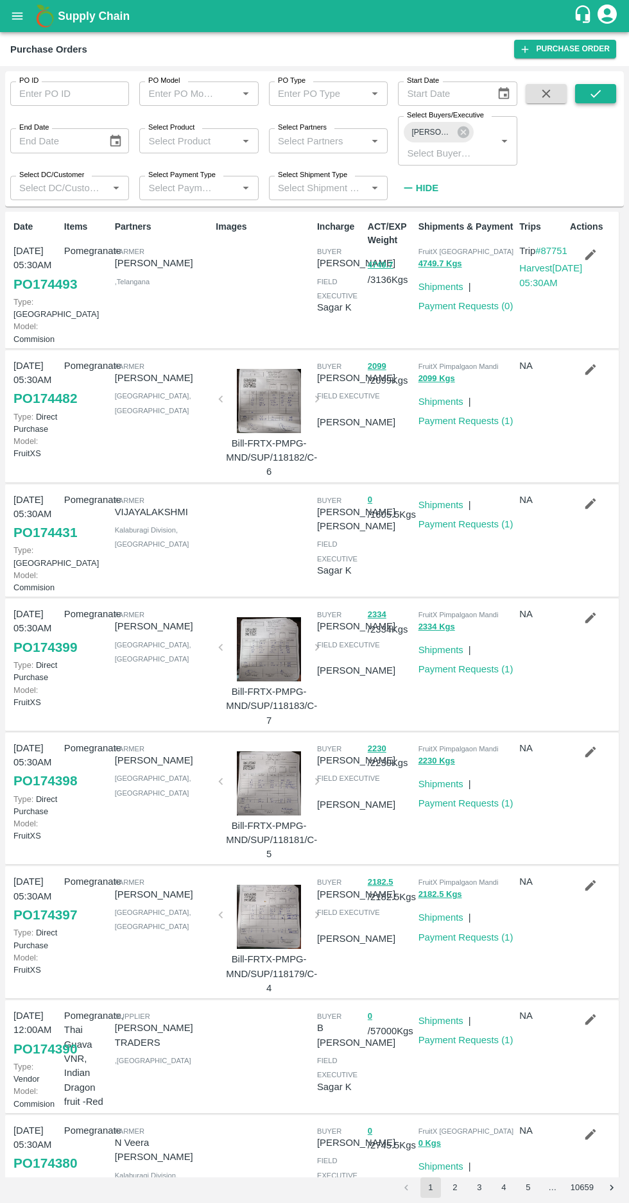
click at [575, 98] on button "submit" at bounding box center [595, 93] width 41 height 19
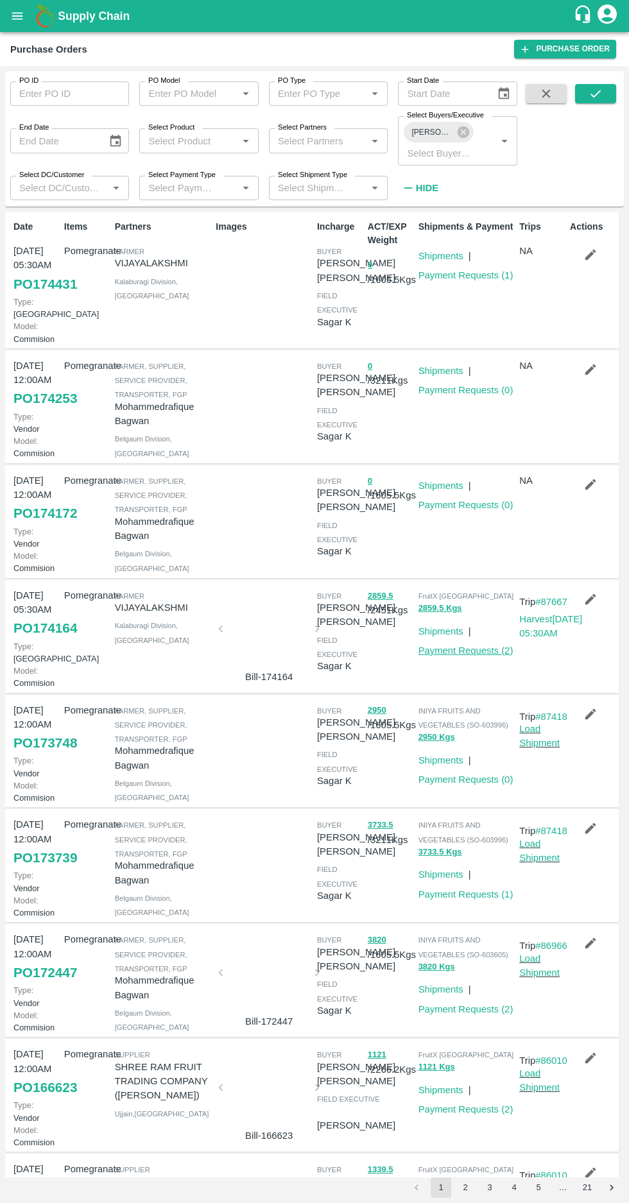
click at [467, 656] on link "Payment Requests ( 2 )" at bounding box center [465, 650] width 95 height 10
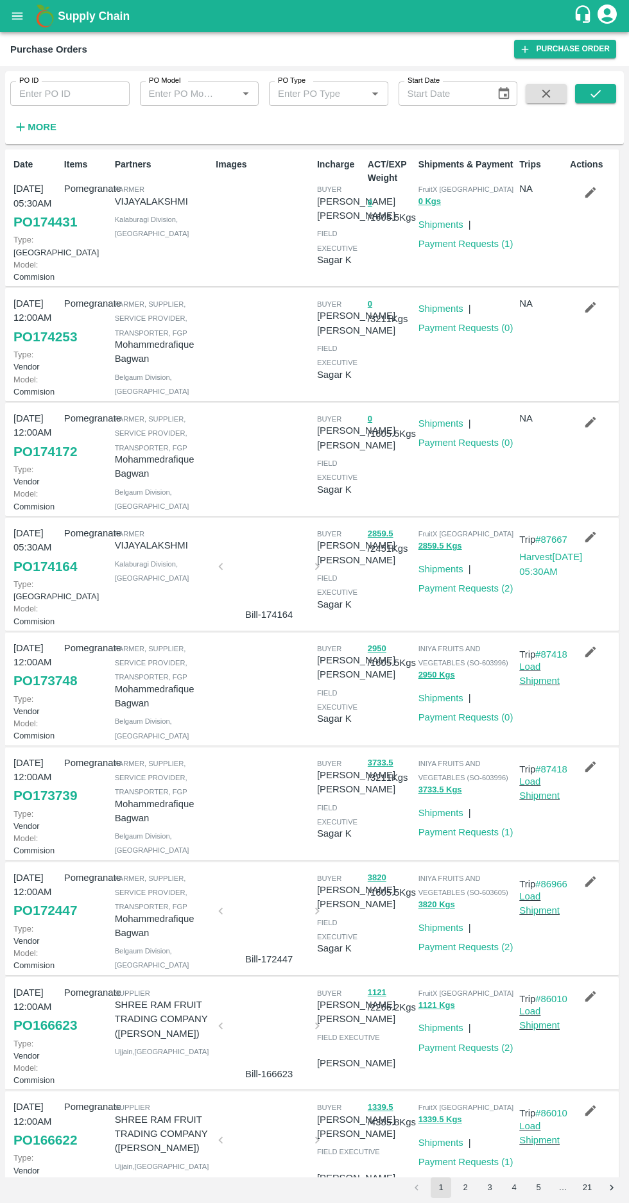
click at [586, 1186] on button "21" at bounding box center [587, 1187] width 21 height 21
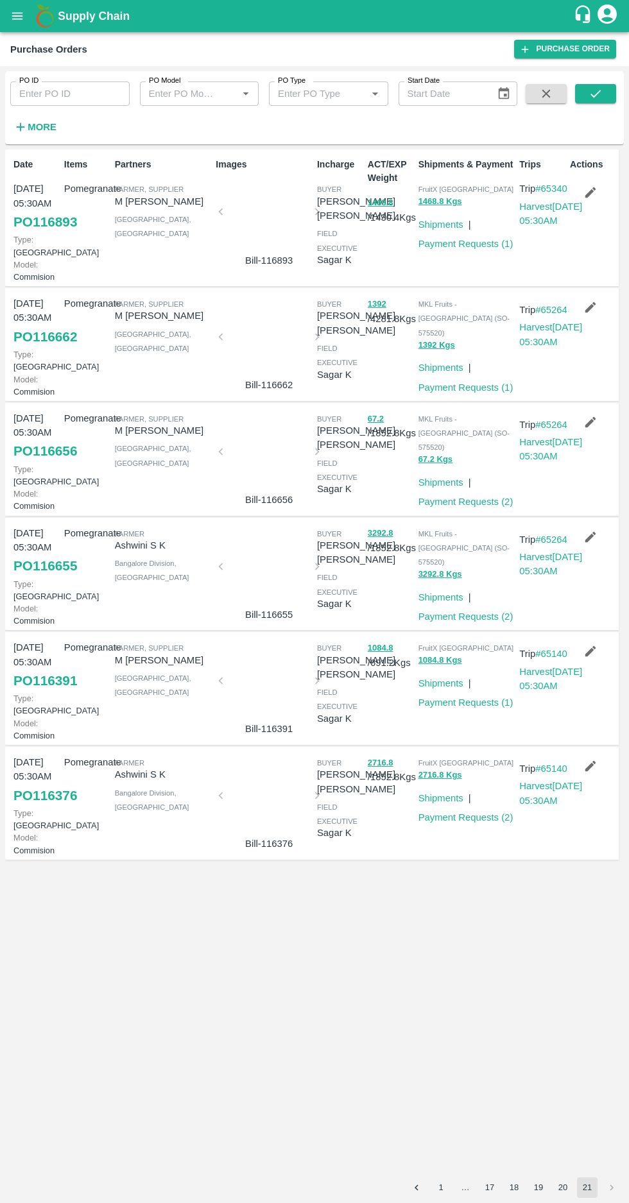
click at [440, 1187] on button "1" at bounding box center [440, 1187] width 21 height 21
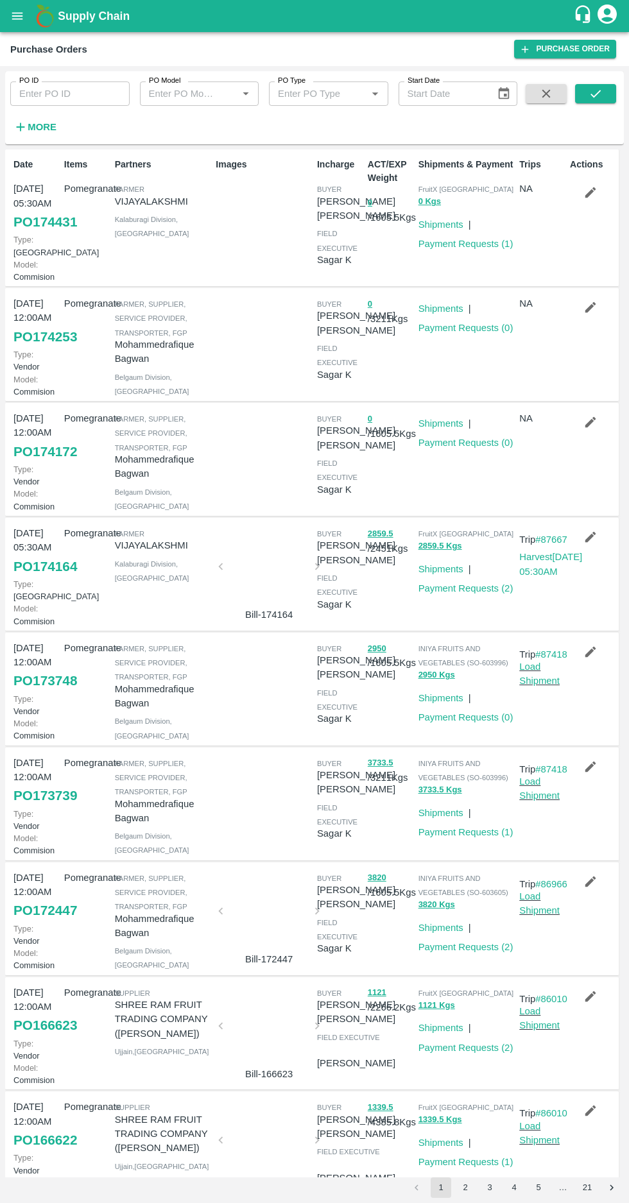
click at [37, 122] on strong "More" at bounding box center [42, 127] width 29 height 10
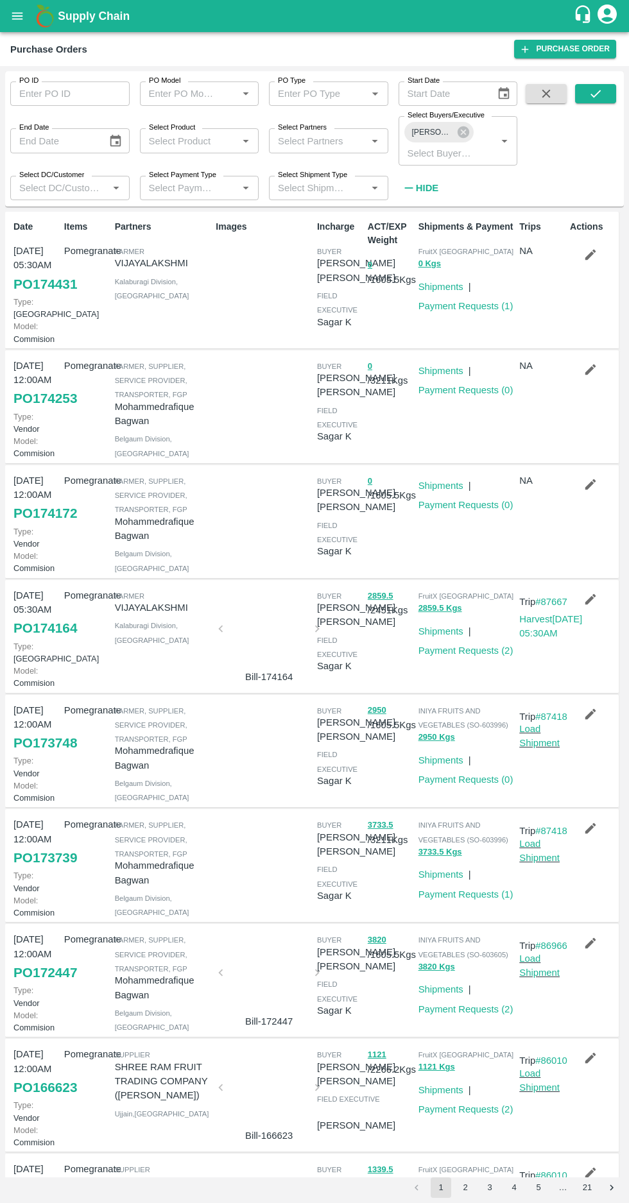
click at [464, 119] on label "Select Buyers/Executive" at bounding box center [445, 115] width 77 height 10
click at [464, 144] on input "Select Buyers/Executive" at bounding box center [439, 152] width 74 height 17
click at [458, 129] on icon at bounding box center [463, 132] width 12 height 12
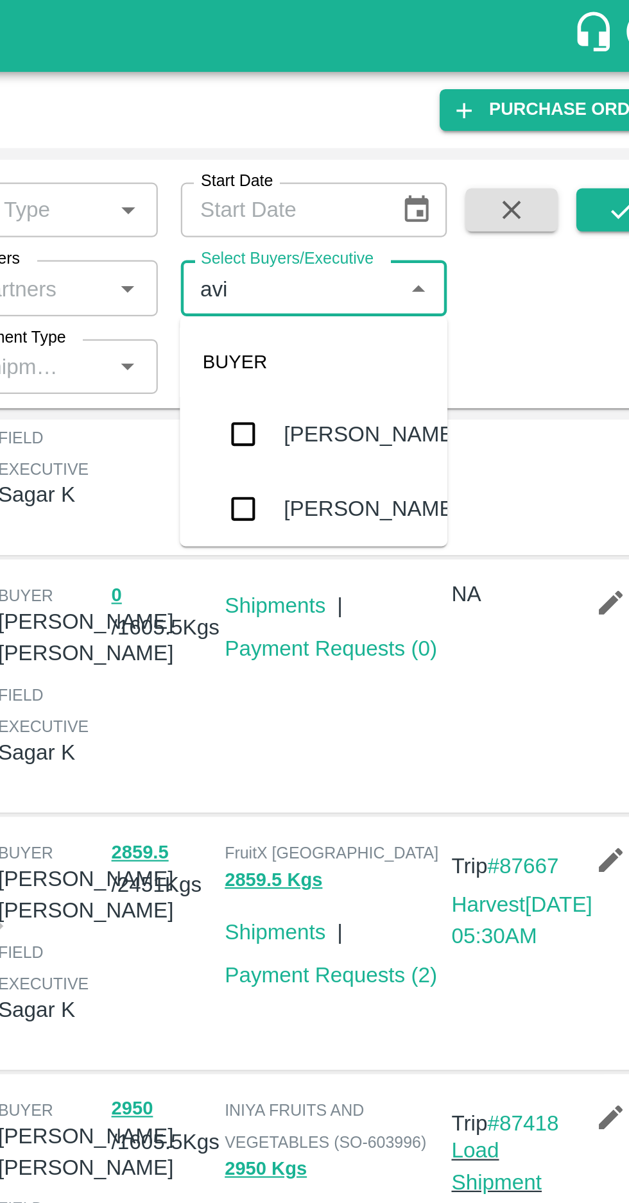
scroll to position [422, 0]
type input "avin"
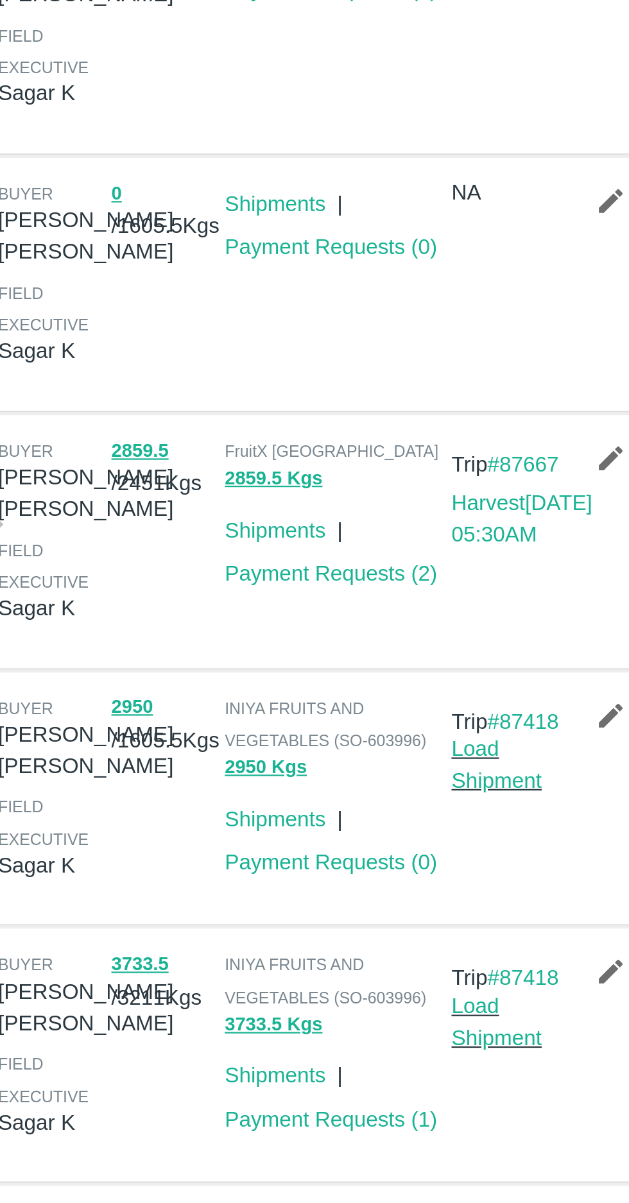
scroll to position [0, 0]
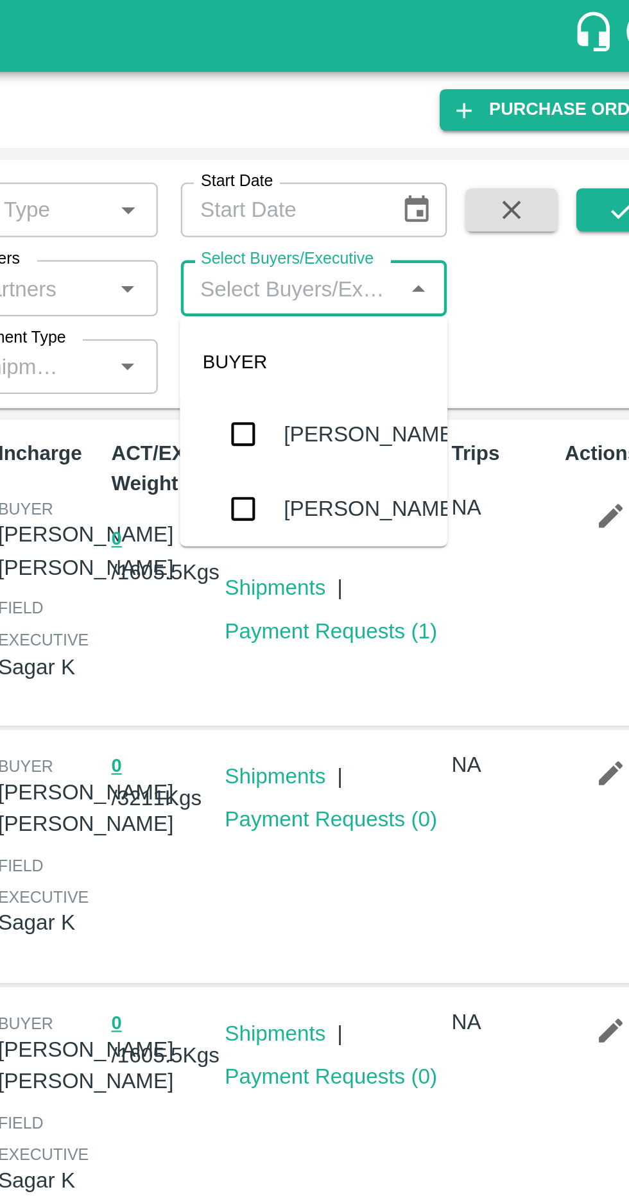
type input "Avinash"
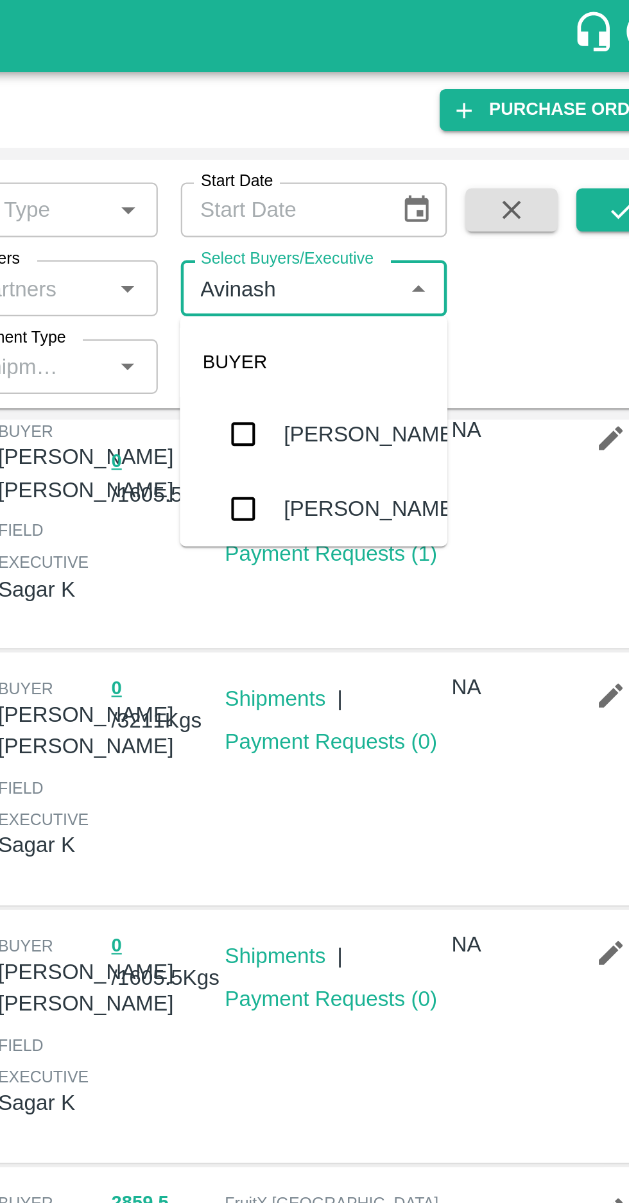
scroll to position [16, 0]
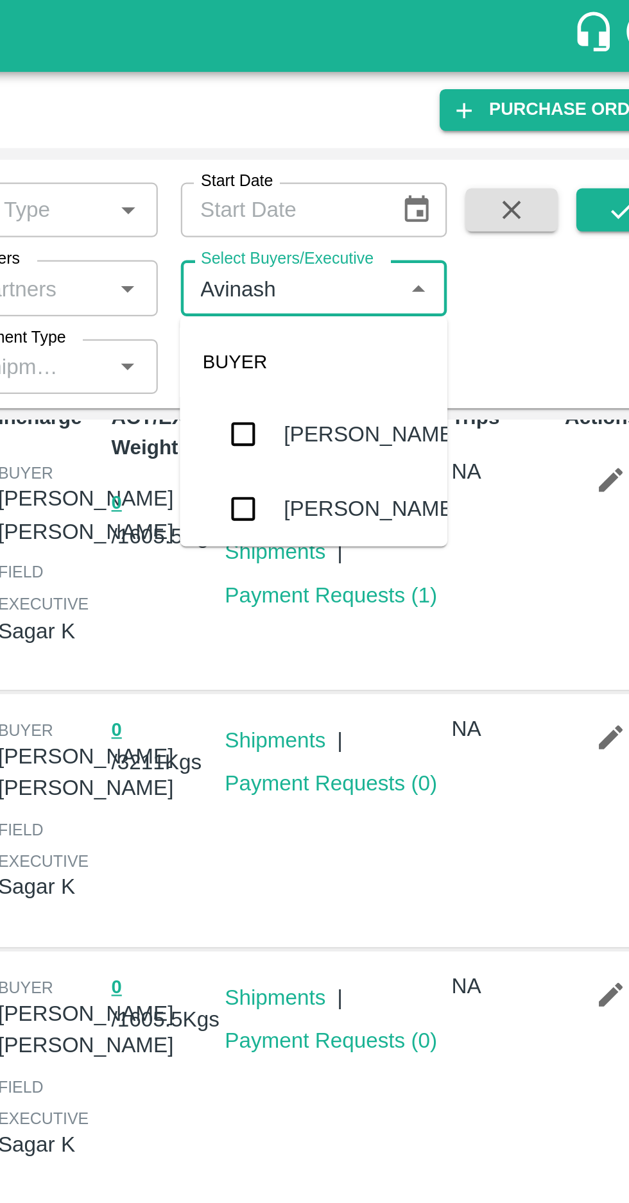
click at [426, 196] on input "checkbox" at bounding box center [426, 194] width 26 height 26
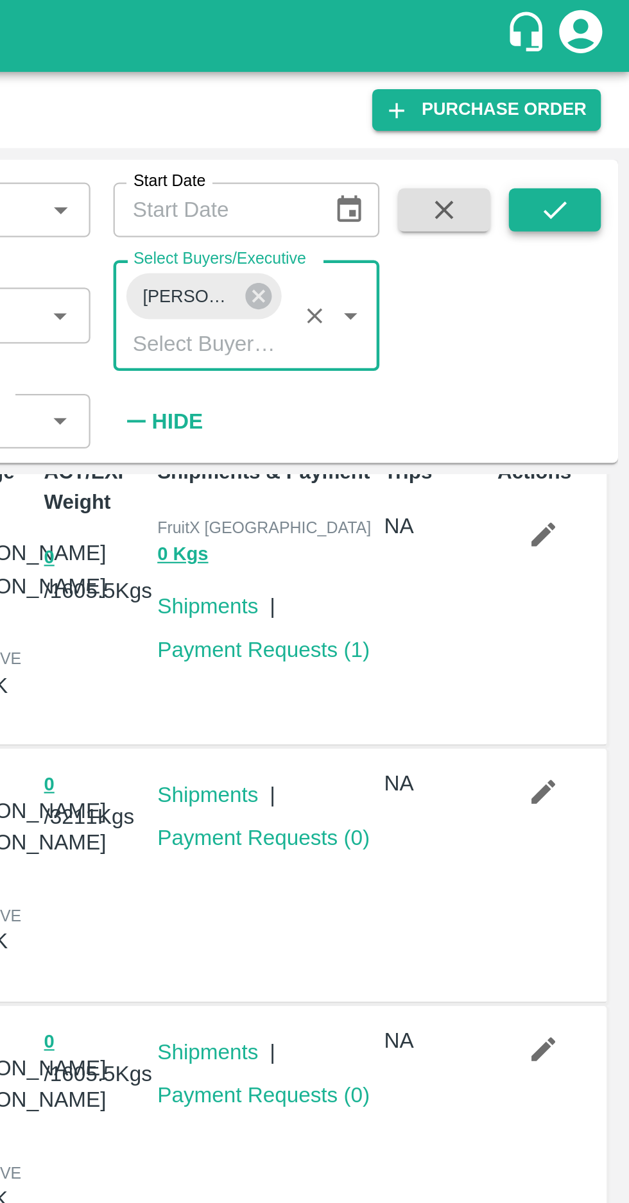
click at [595, 97] on icon "submit" at bounding box center [595, 94] width 14 height 14
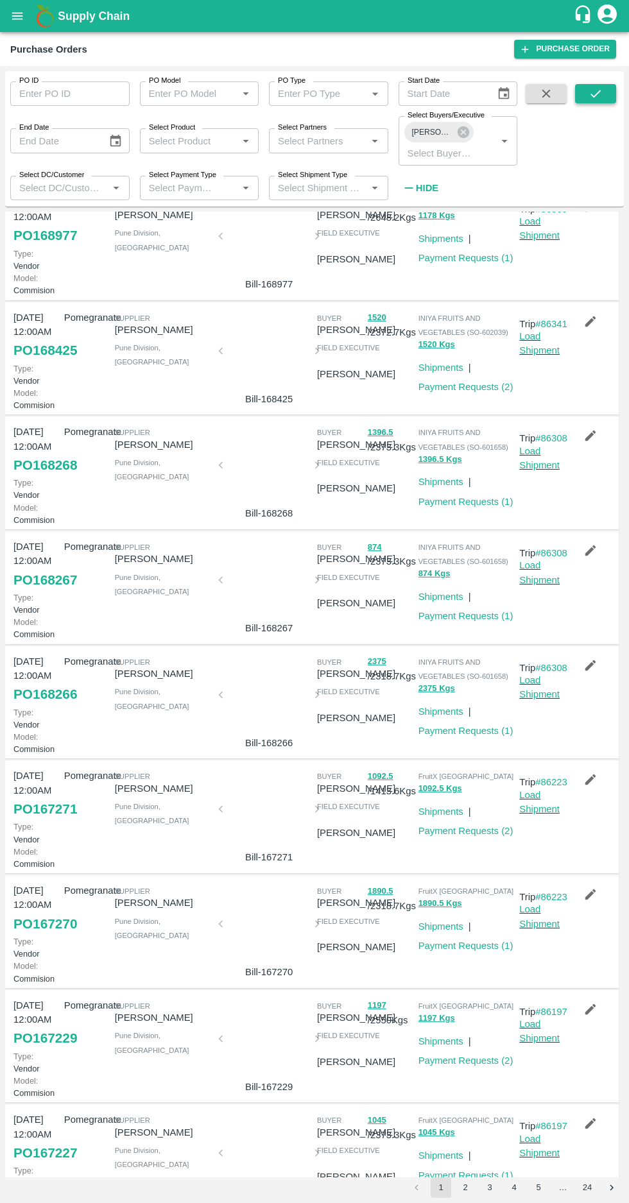
scroll to position [447, 0]
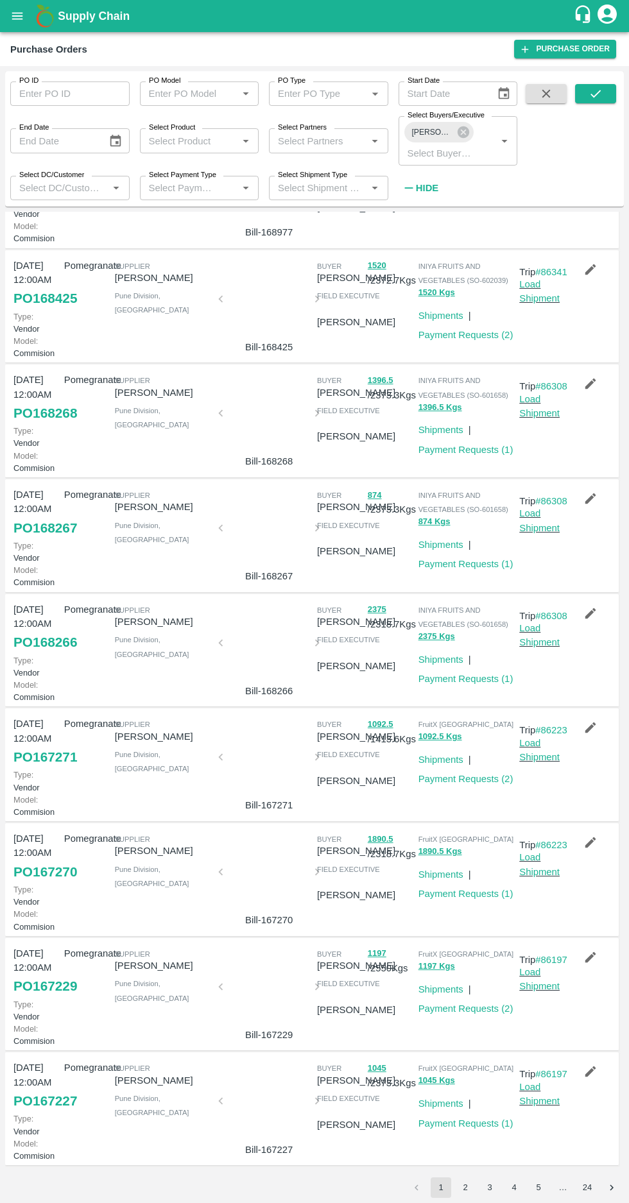
click at [460, 1188] on button "2" at bounding box center [465, 1187] width 21 height 21
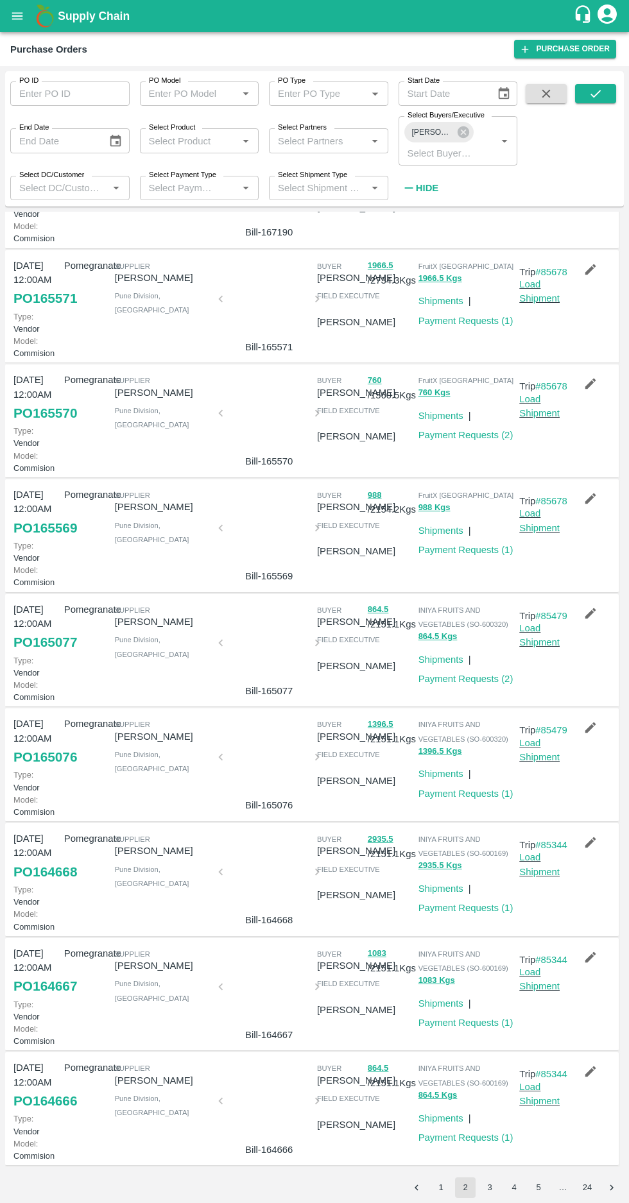
click at [586, 1187] on button "24" at bounding box center [587, 1187] width 21 height 21
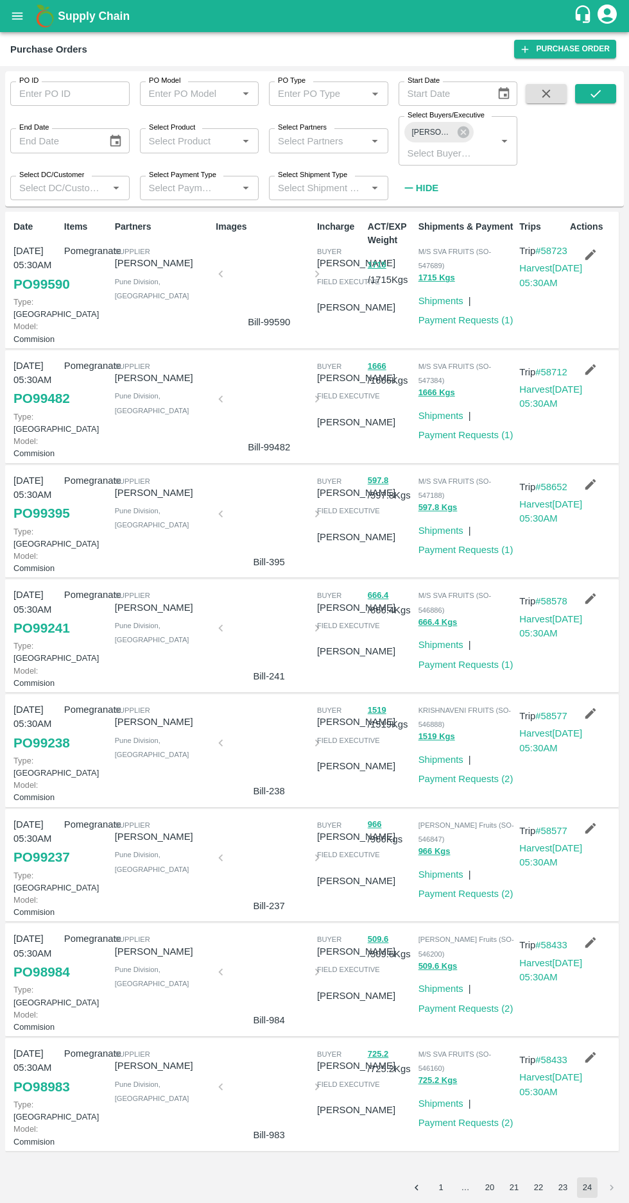
click at [561, 1191] on button "23" at bounding box center [562, 1187] width 21 height 21
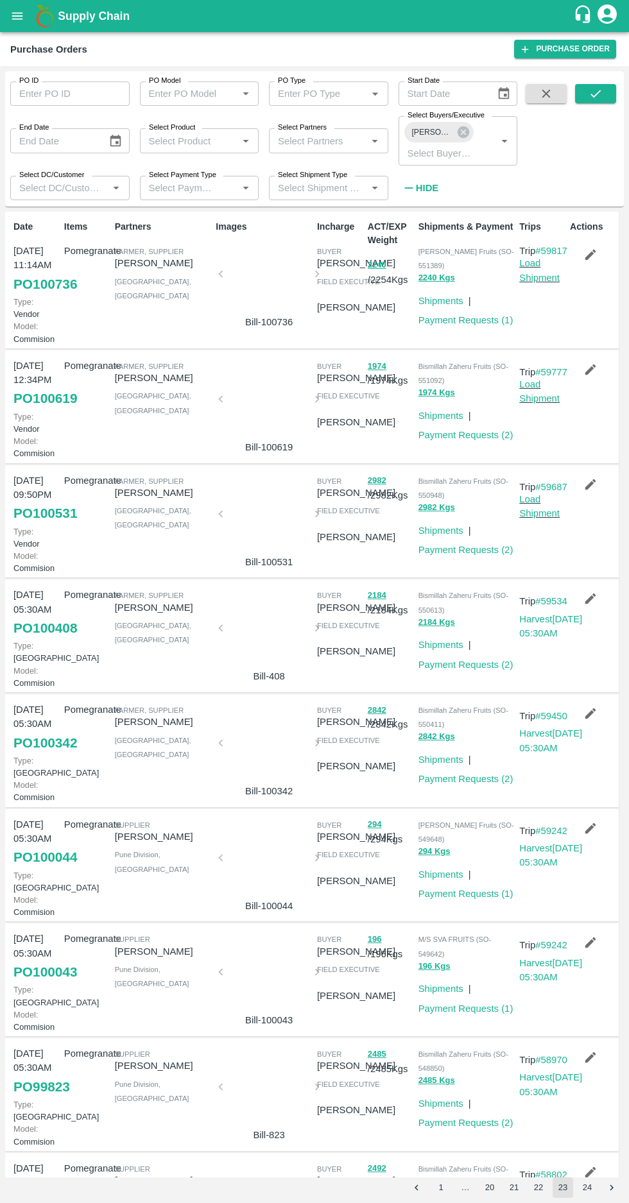
click at [436, 1191] on button "1" at bounding box center [440, 1187] width 21 height 21
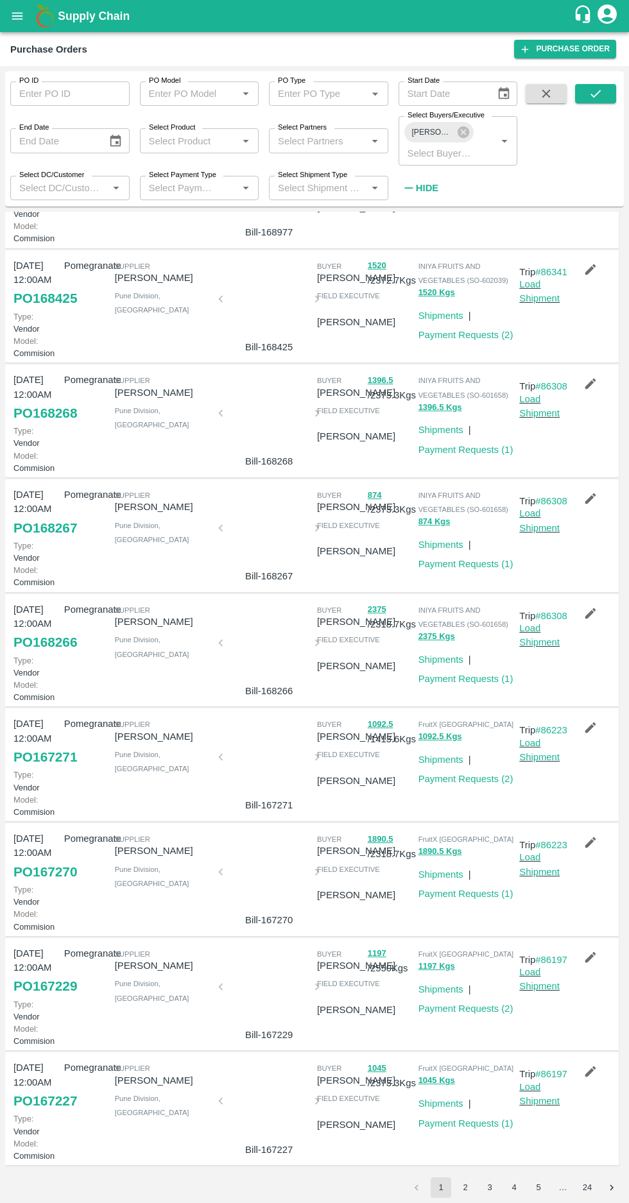
scroll to position [0, 0]
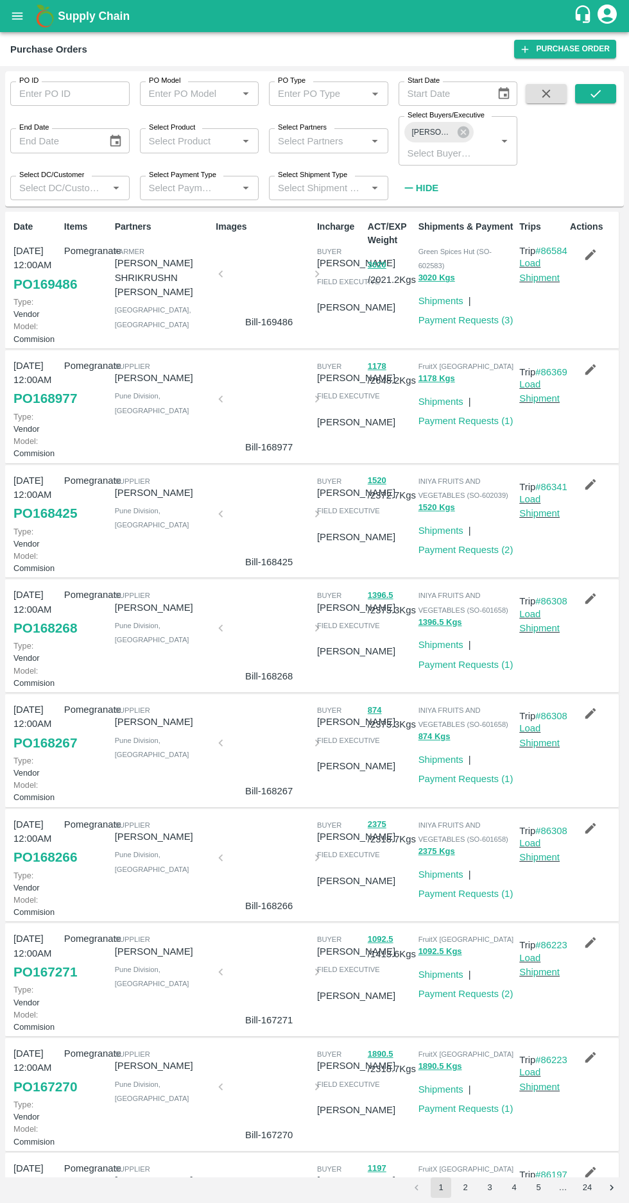
click at [439, 137] on span "Avinash Sharwan" at bounding box center [432, 132] width 56 height 13
click at [463, 132] on icon at bounding box center [463, 132] width 14 height 14
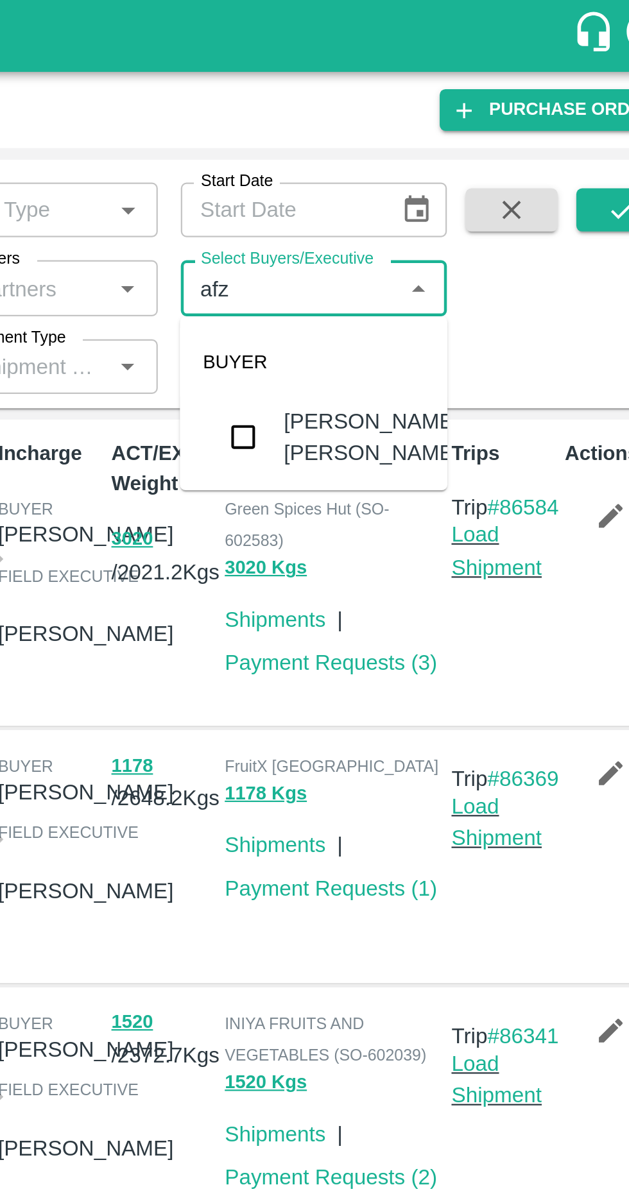
type input "afza"
click at [429, 195] on input "checkbox" at bounding box center [426, 195] width 26 height 26
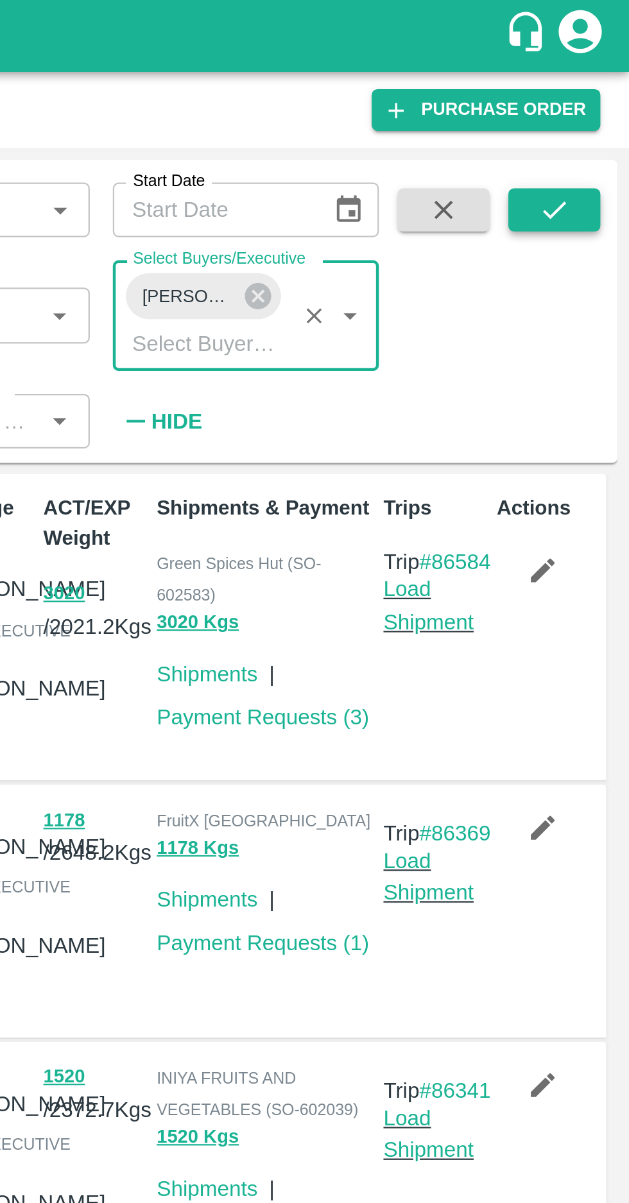
click at [593, 95] on icon "submit" at bounding box center [595, 94] width 14 height 14
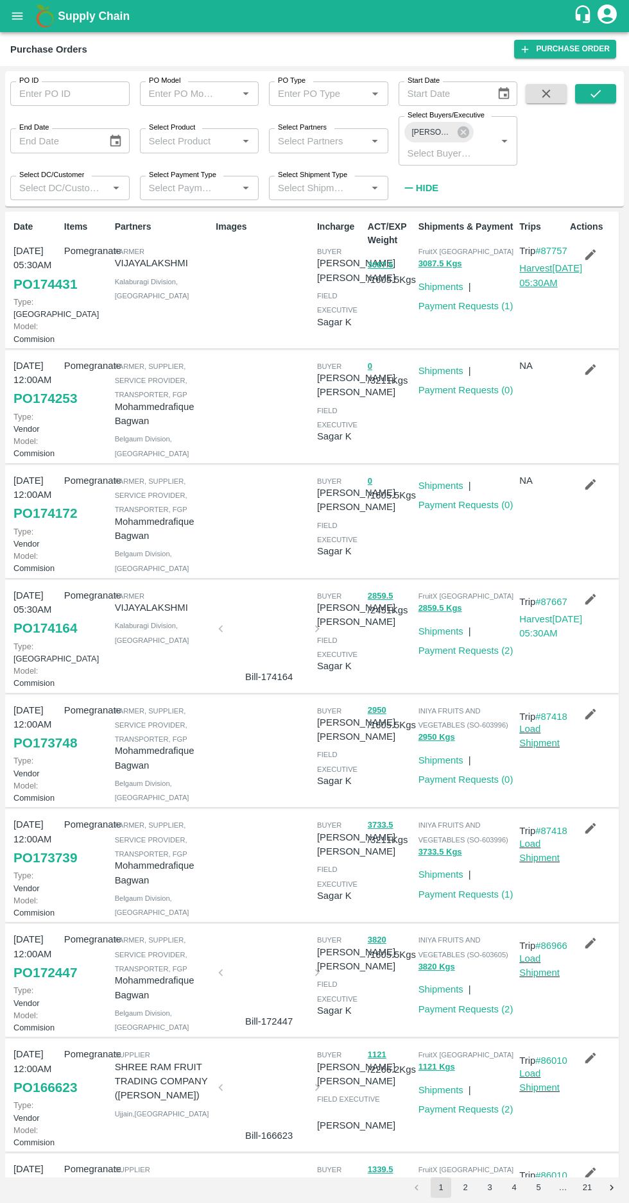
click at [541, 287] on link "Harvest 08 Sep, 05:30AM" at bounding box center [550, 275] width 63 height 24
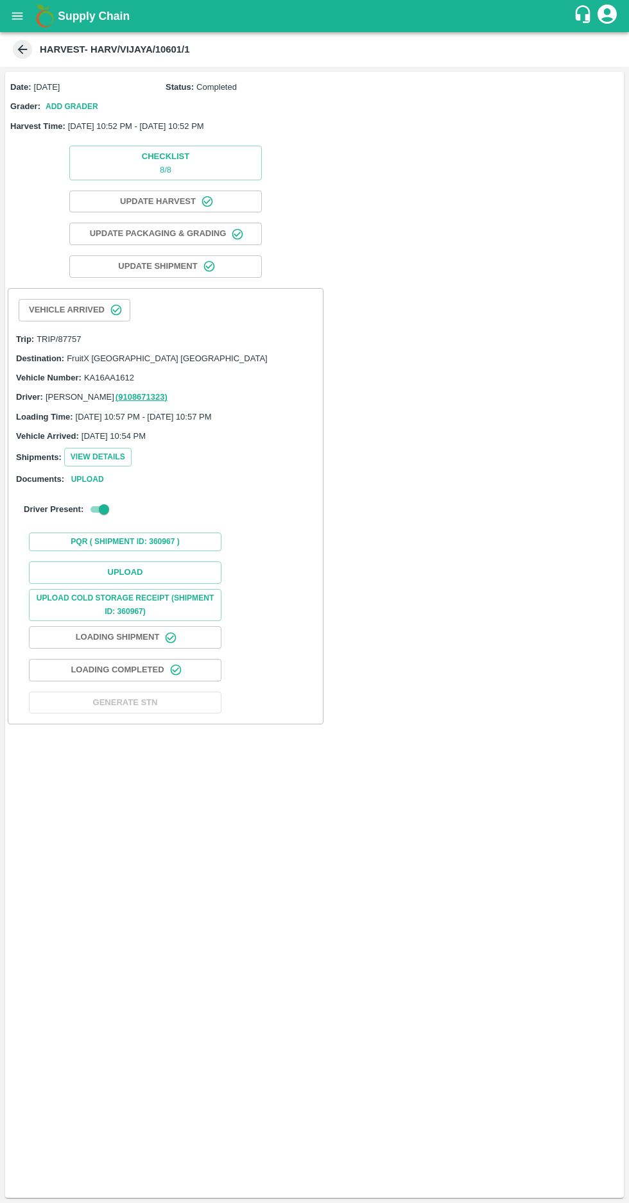
click at [8, 461] on div "Vehicle Arrived Trip: TRIP/87757 Destination: FruitX Bangalore DC Vehicle Numbe…" at bounding box center [166, 506] width 316 height 437
click at [93, 455] on button "View Details" at bounding box center [97, 457] width 67 height 19
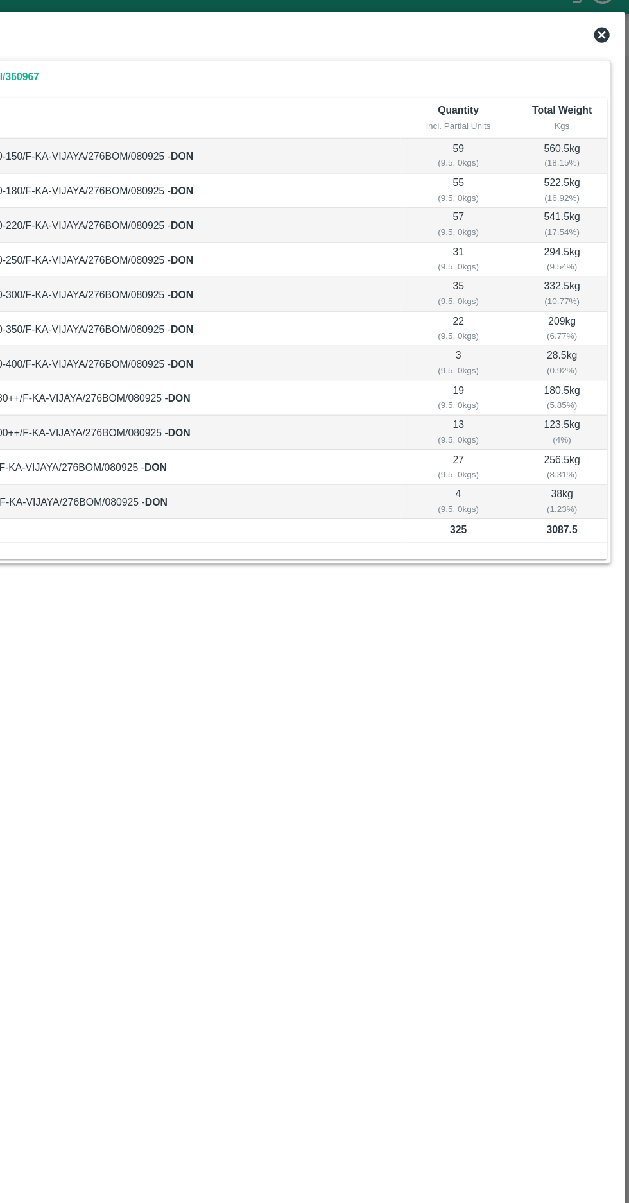
click at [601, 57] on icon at bounding box center [606, 49] width 15 height 15
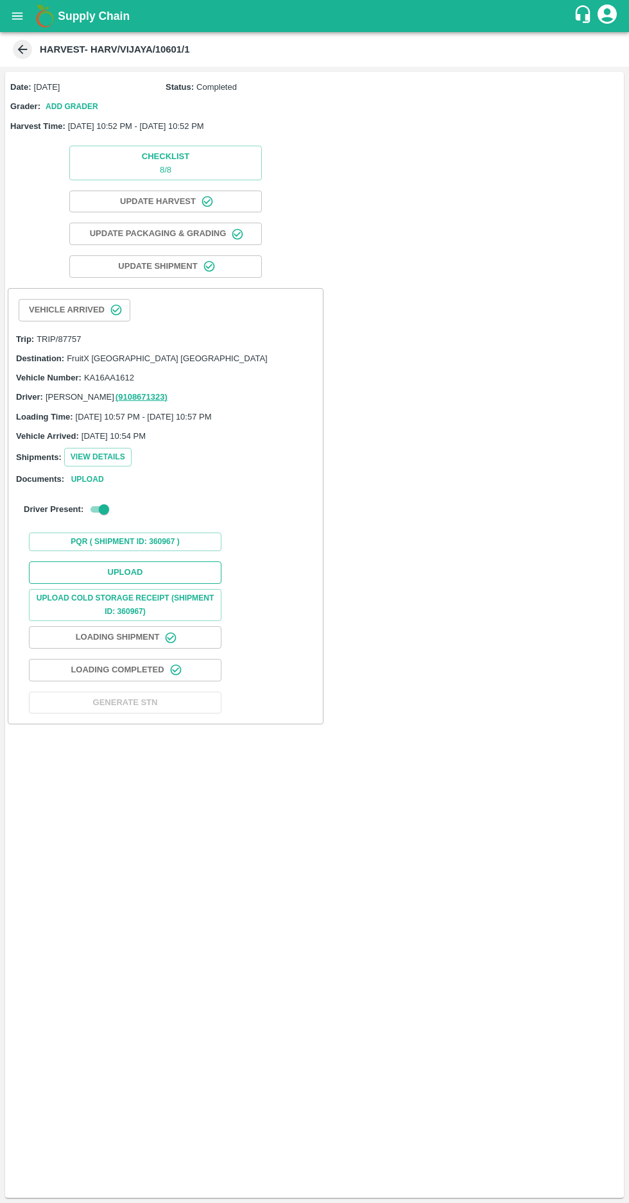
click at [171, 568] on button "Upload" at bounding box center [125, 572] width 192 height 22
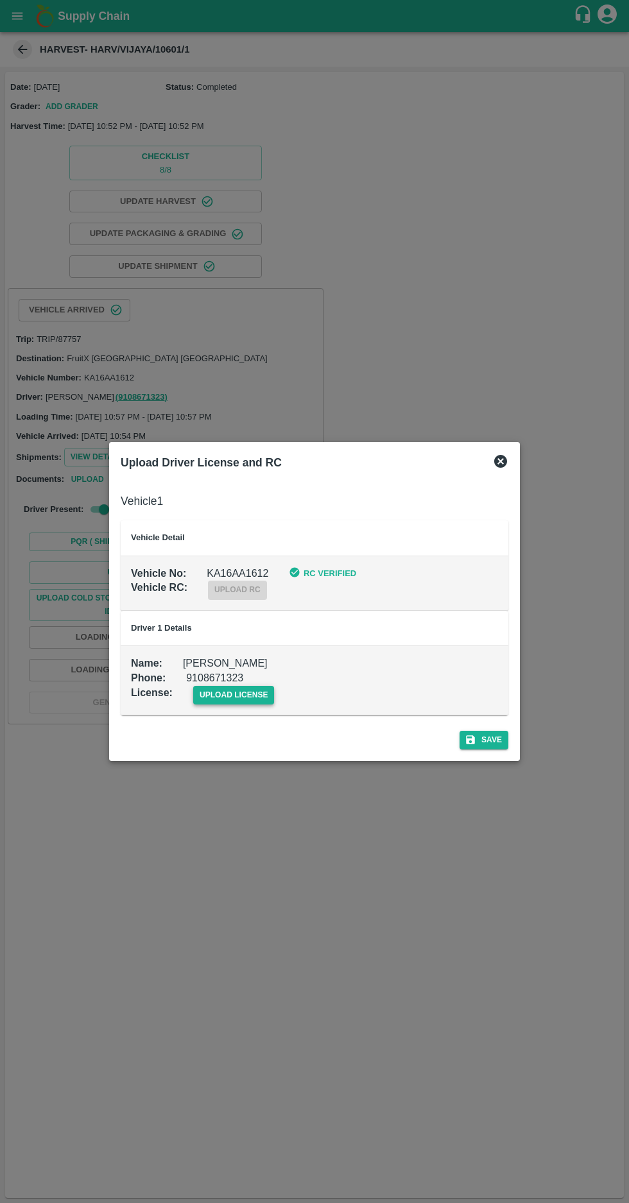
click at [226, 704] on span "upload license" at bounding box center [233, 695] width 81 height 19
click at [0, 0] on input "upload license" at bounding box center [0, 0] width 0 height 0
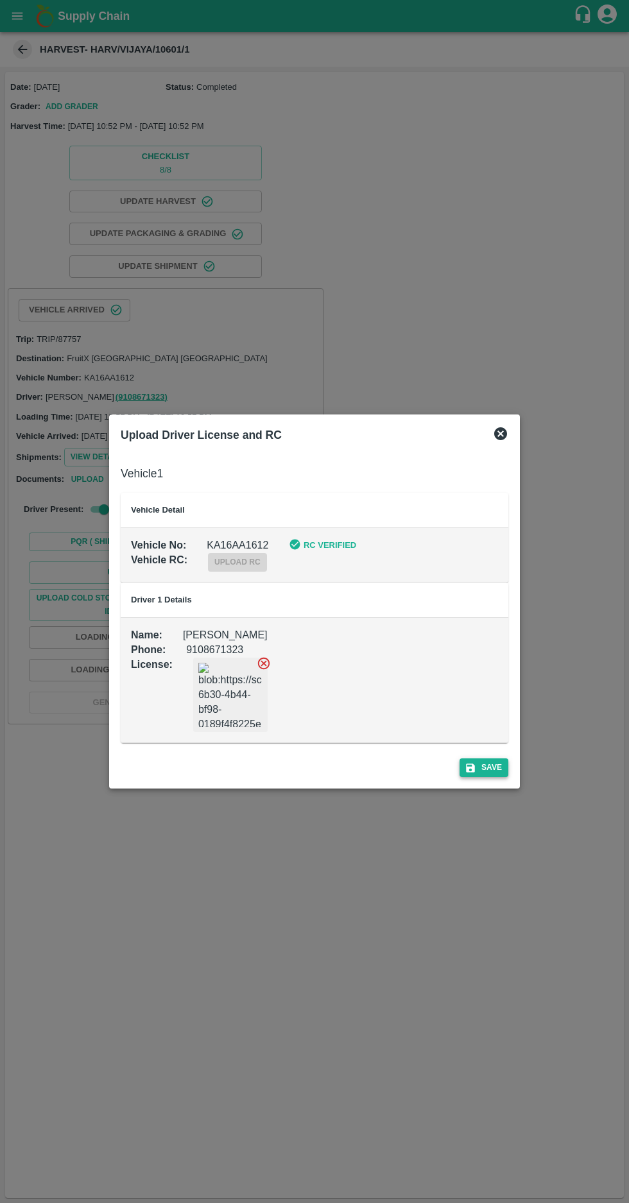
click at [472, 767] on icon "submit" at bounding box center [470, 767] width 9 height 9
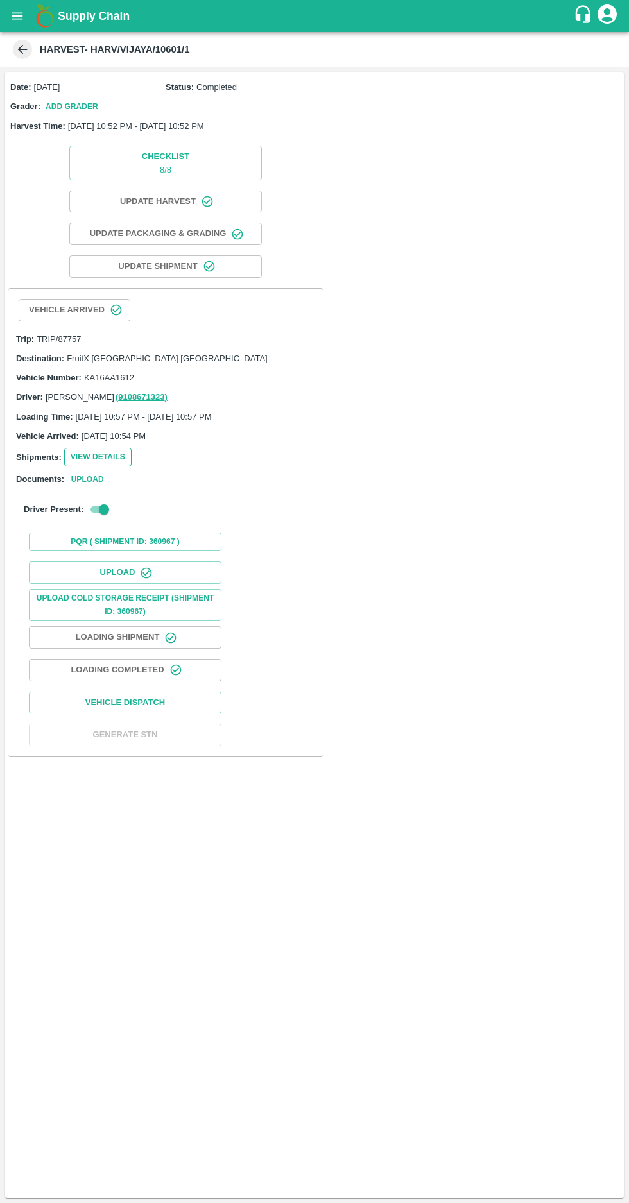
click at [82, 457] on button "View Details" at bounding box center [97, 457] width 67 height 19
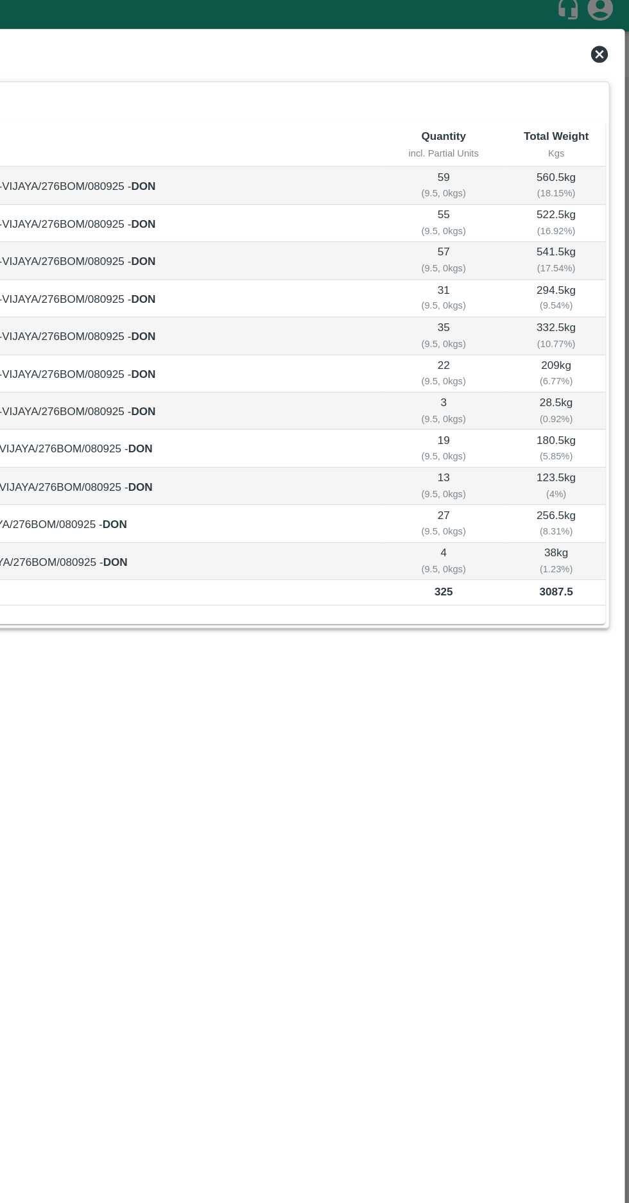
click at [599, 53] on icon at bounding box center [606, 49] width 15 height 15
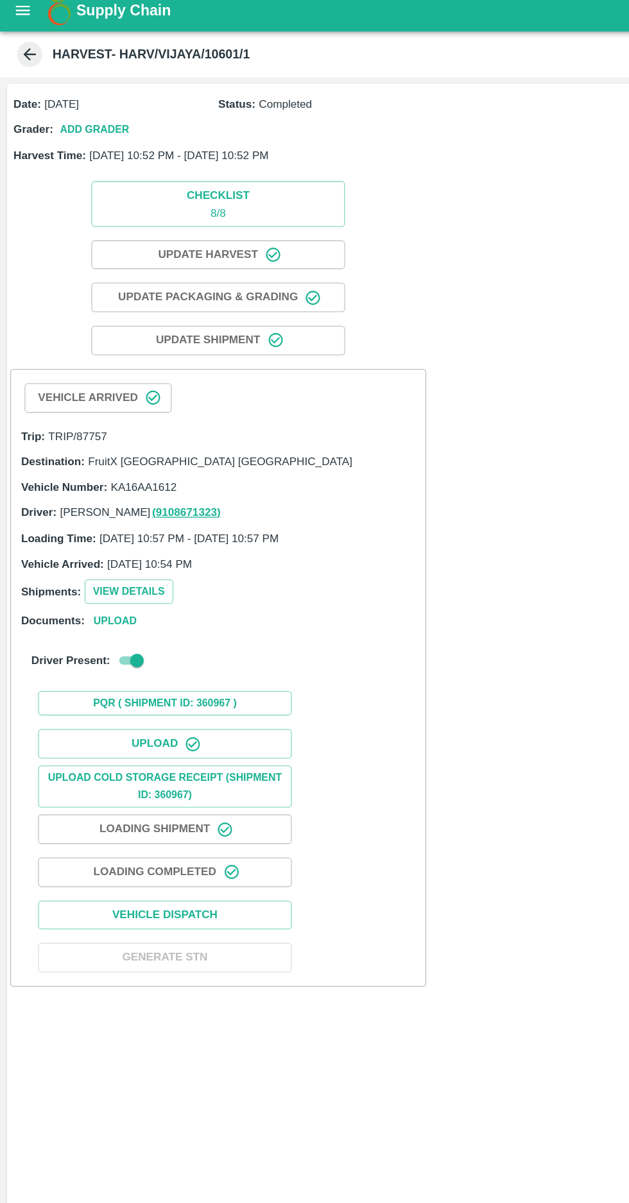
click at [20, 49] on icon at bounding box center [22, 49] width 14 height 14
